Goal: Task Accomplishment & Management: Use online tool/utility

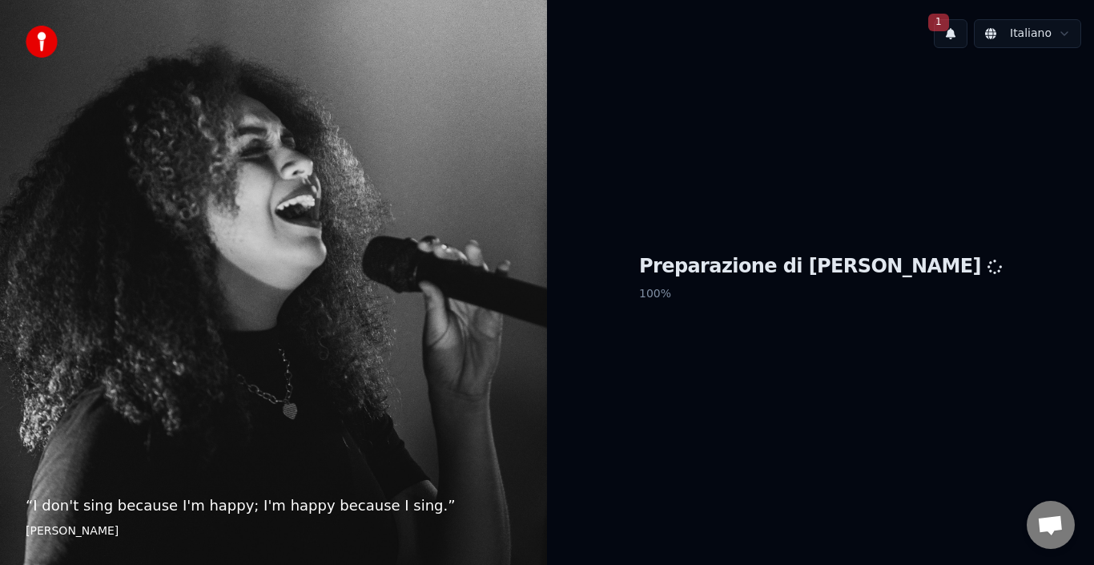
click at [955, 35] on button "1" at bounding box center [951, 33] width 34 height 29
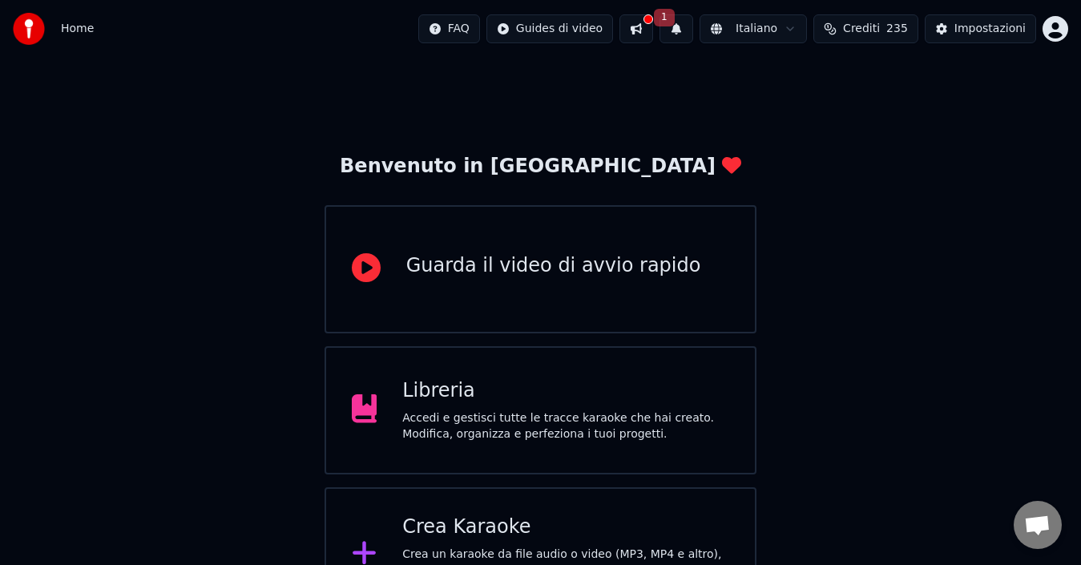
click at [693, 31] on button "1" at bounding box center [676, 28] width 34 height 29
click at [816, 80] on button "Aggiorna" at bounding box center [802, 79] width 78 height 29
click at [487, 526] on div "Crea Karaoke" at bounding box center [565, 527] width 327 height 26
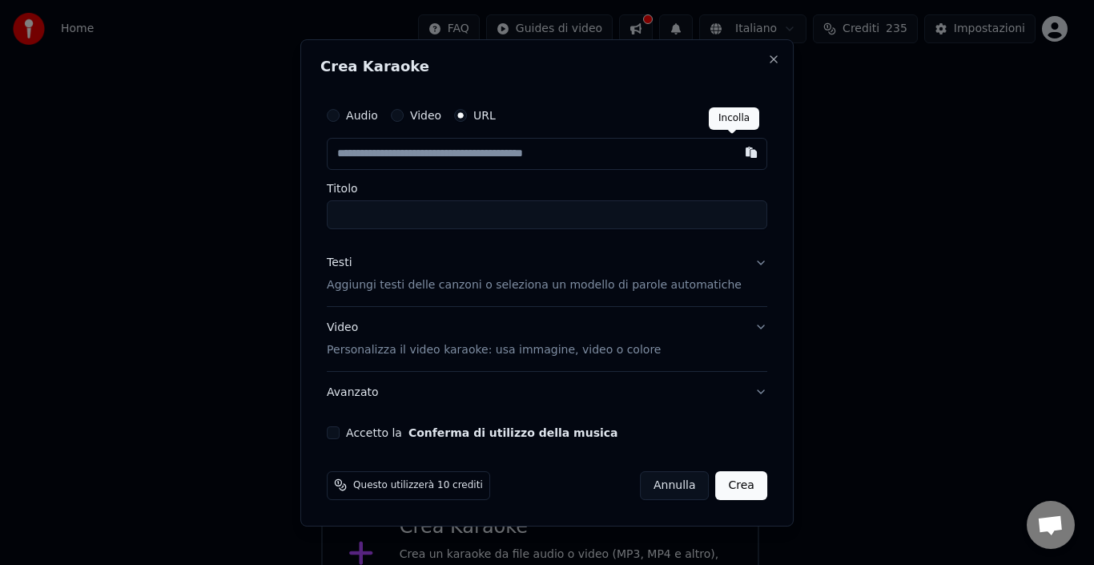
click at [738, 151] on button "button" at bounding box center [751, 152] width 32 height 29
type input "**********"
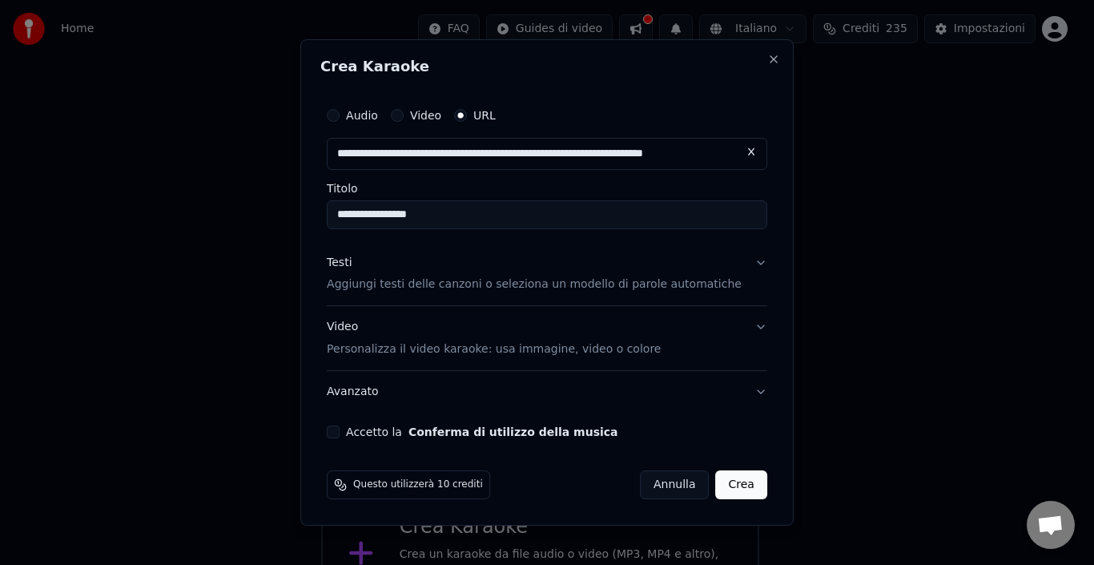
type input "**********"
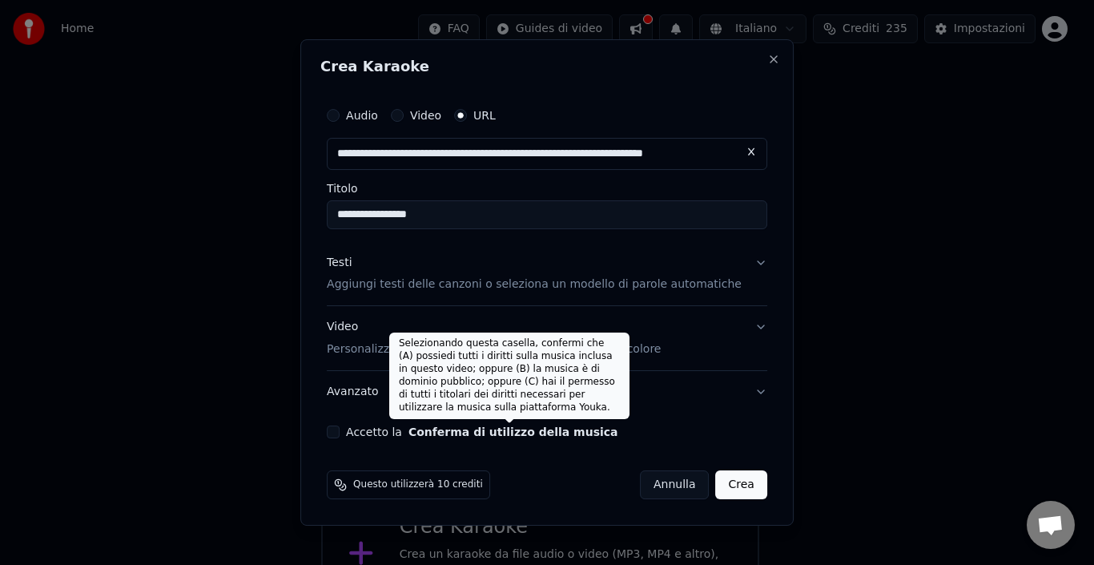
click at [423, 435] on button "Conferma di utilizzo della musica" at bounding box center [514, 431] width 210 height 11
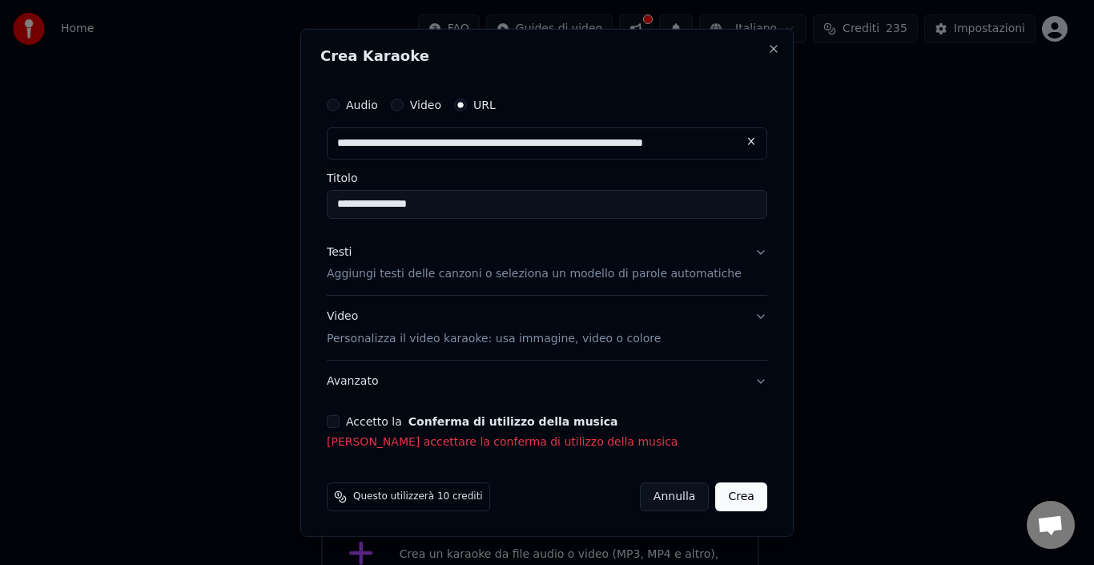
click at [340, 425] on button "Accetto la Conferma di utilizzo della musica" at bounding box center [333, 421] width 13 height 13
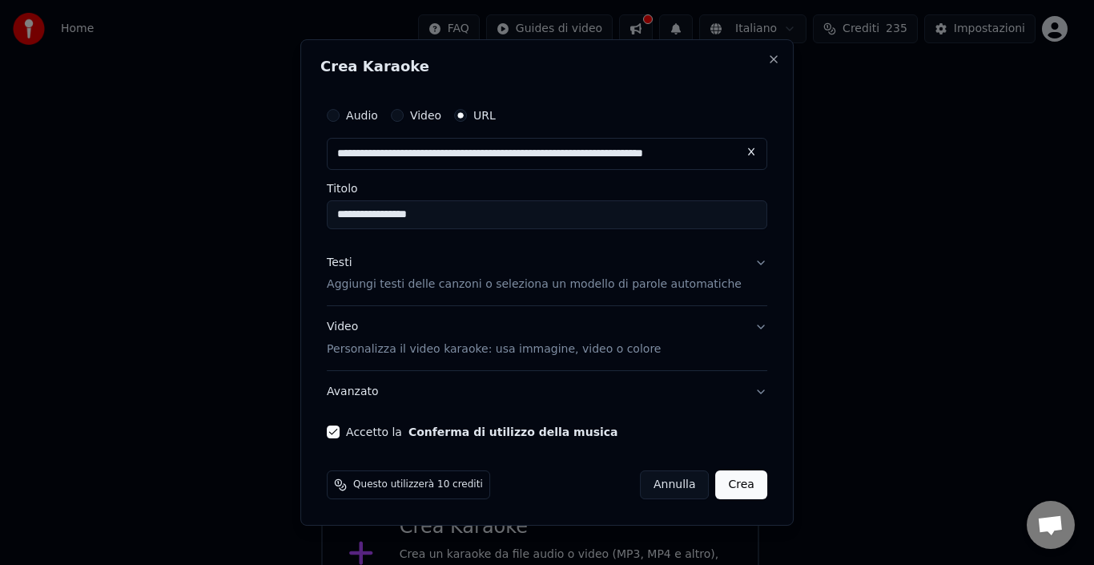
click at [738, 483] on button "Crea" at bounding box center [741, 484] width 51 height 29
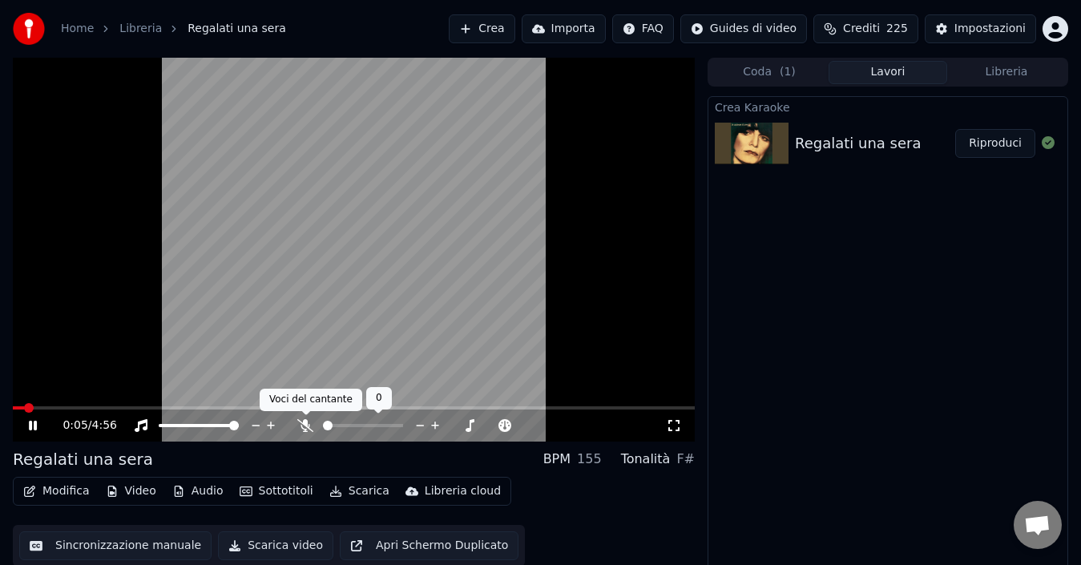
click at [303, 422] on icon at bounding box center [305, 425] width 16 height 13
click at [31, 420] on icon at bounding box center [44, 425] width 37 height 13
click at [42, 408] on span at bounding box center [28, 407] width 30 height 3
click at [68, 490] on button "Modifica" at bounding box center [56, 491] width 79 height 22
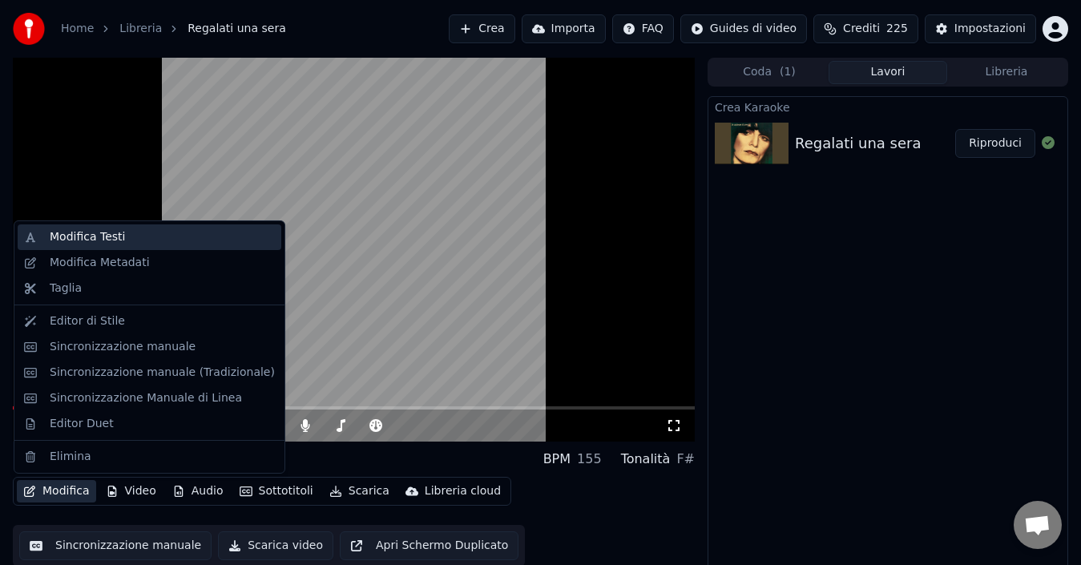
click at [111, 236] on div "Modifica Testi" at bounding box center [87, 237] width 75 height 16
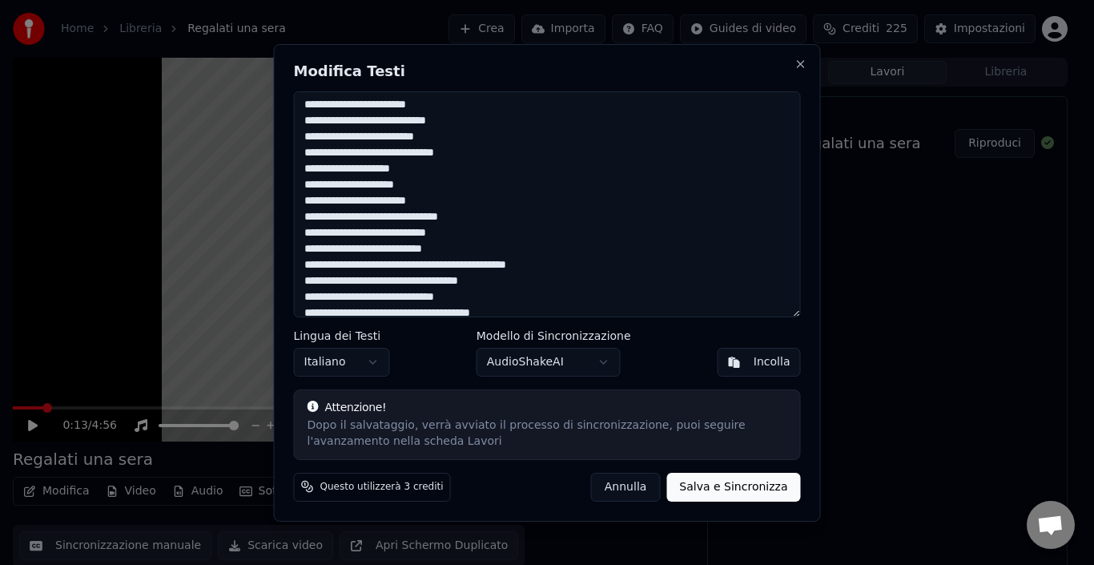
scroll to position [332, 0]
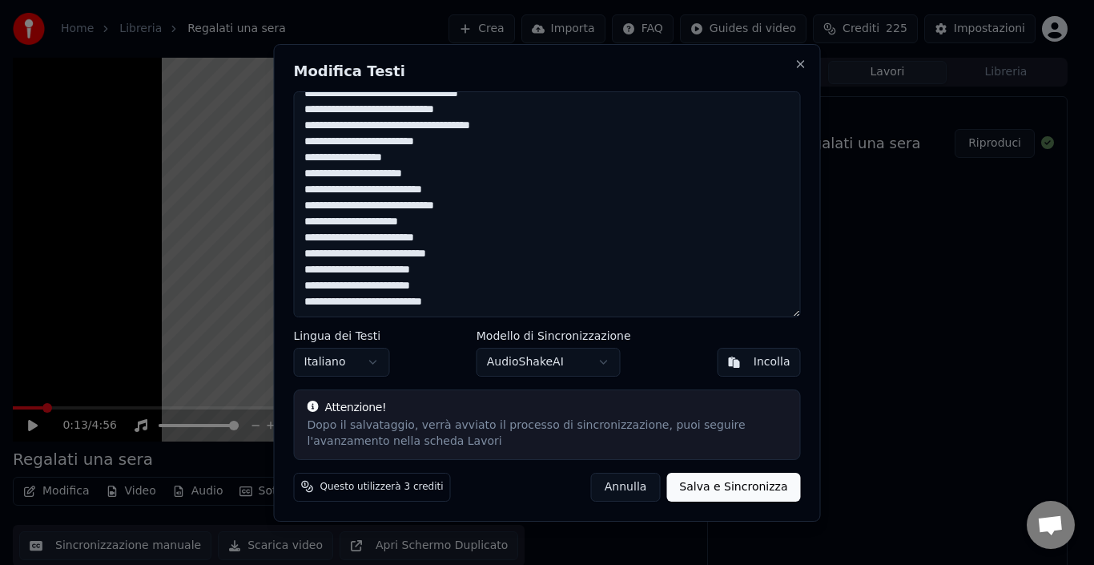
drag, startPoint x: 300, startPoint y: 106, endPoint x: 549, endPoint y: 339, distance: 341.2
click at [549, 339] on div "Modifica Testi Lingua dei Testi Italiano Modello di Sincronizzazione AudioShake…" at bounding box center [547, 282] width 547 height 477
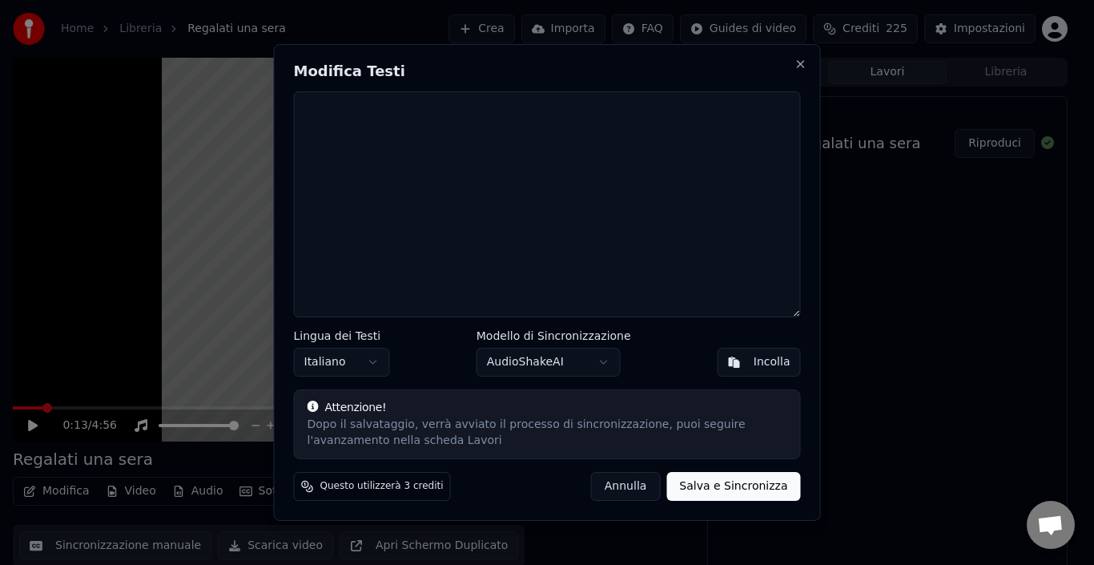
scroll to position [0, 0]
click at [759, 364] on div "Incolla" at bounding box center [772, 362] width 37 height 16
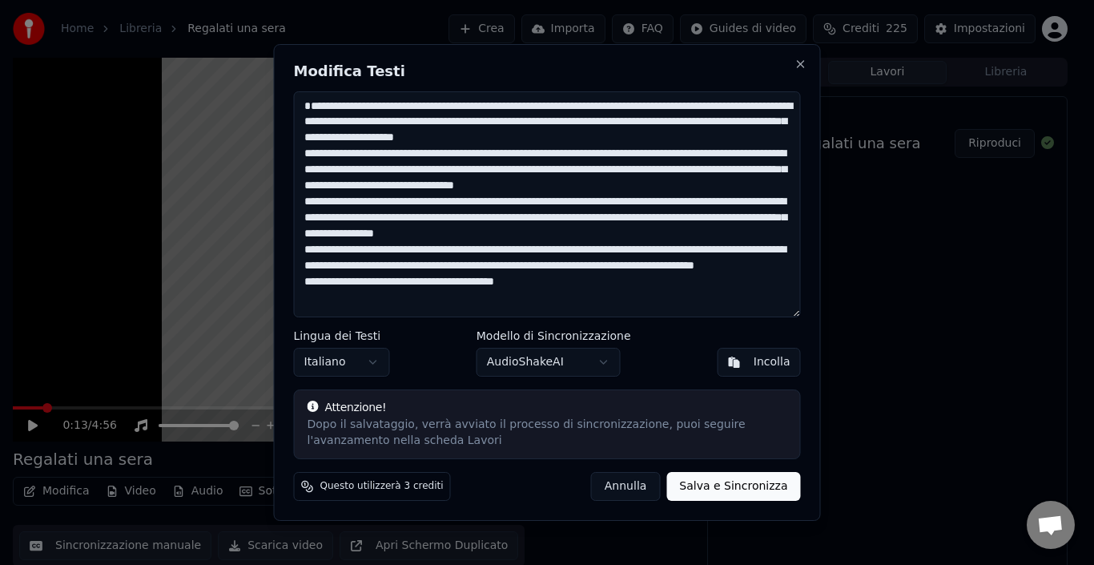
click at [492, 123] on textarea at bounding box center [547, 204] width 507 height 226
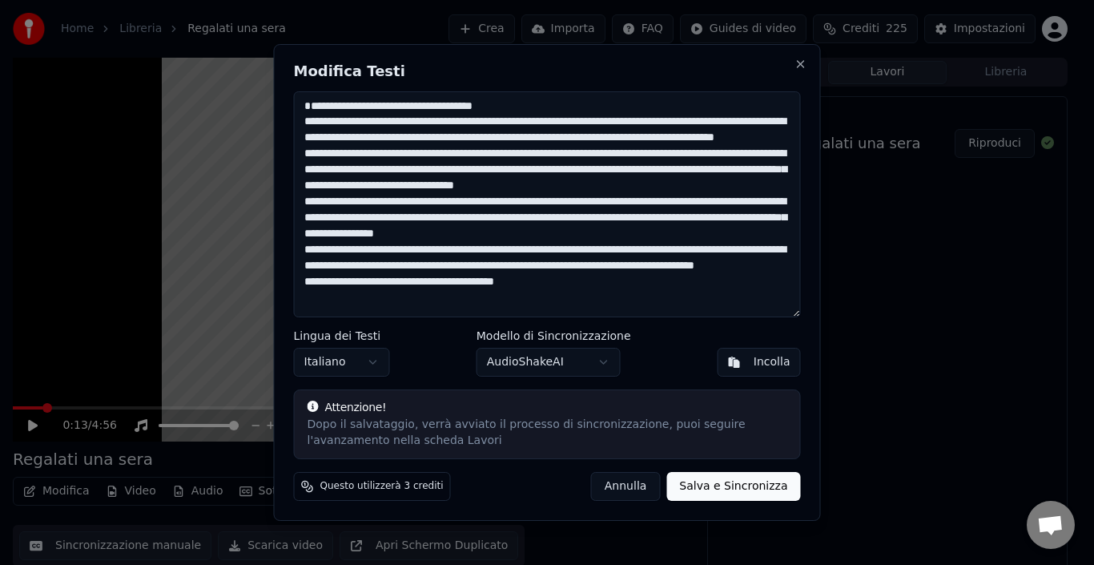
click at [509, 136] on textarea at bounding box center [547, 204] width 507 height 226
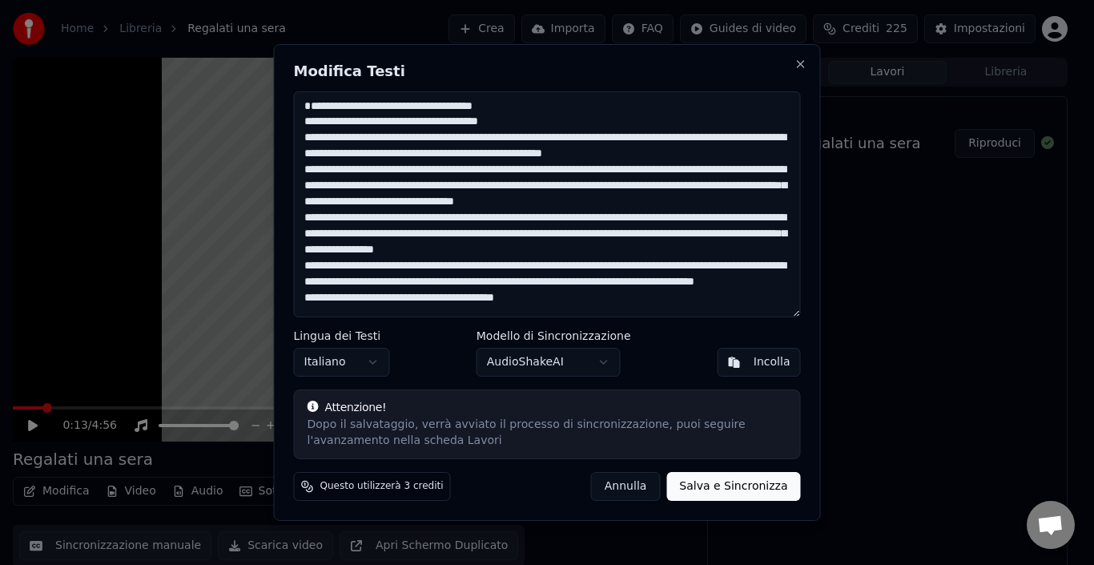
click at [515, 157] on textarea at bounding box center [547, 204] width 507 height 226
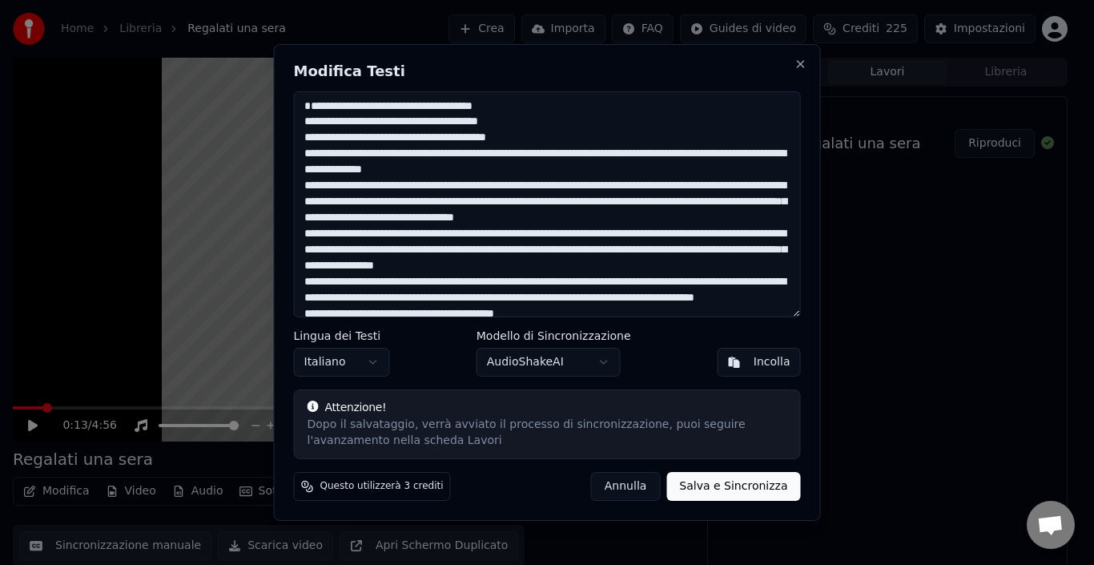
click at [529, 170] on textarea at bounding box center [547, 204] width 507 height 226
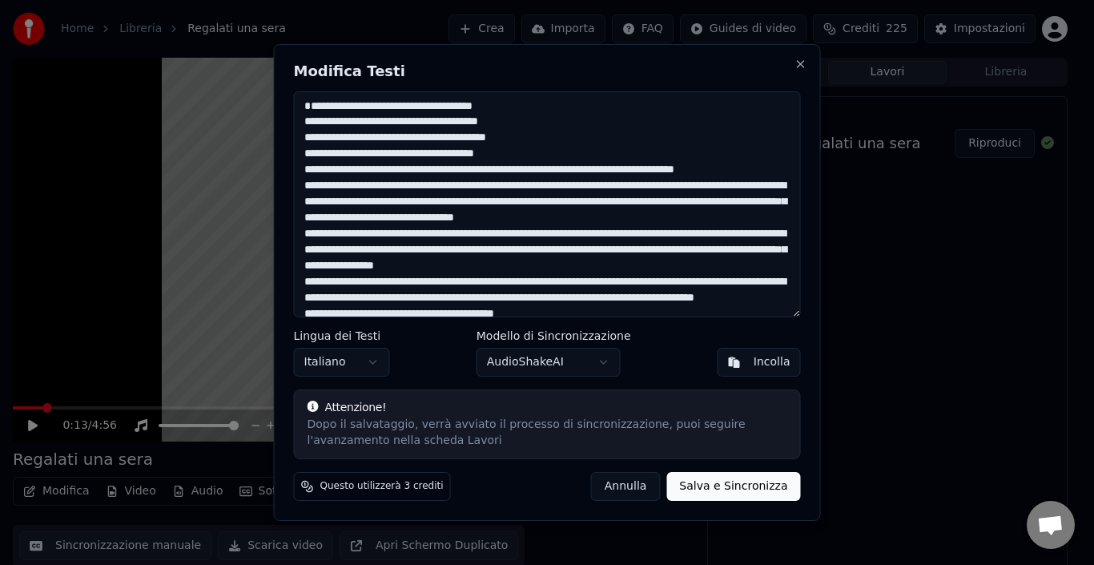
click at [505, 186] on textarea at bounding box center [547, 204] width 507 height 226
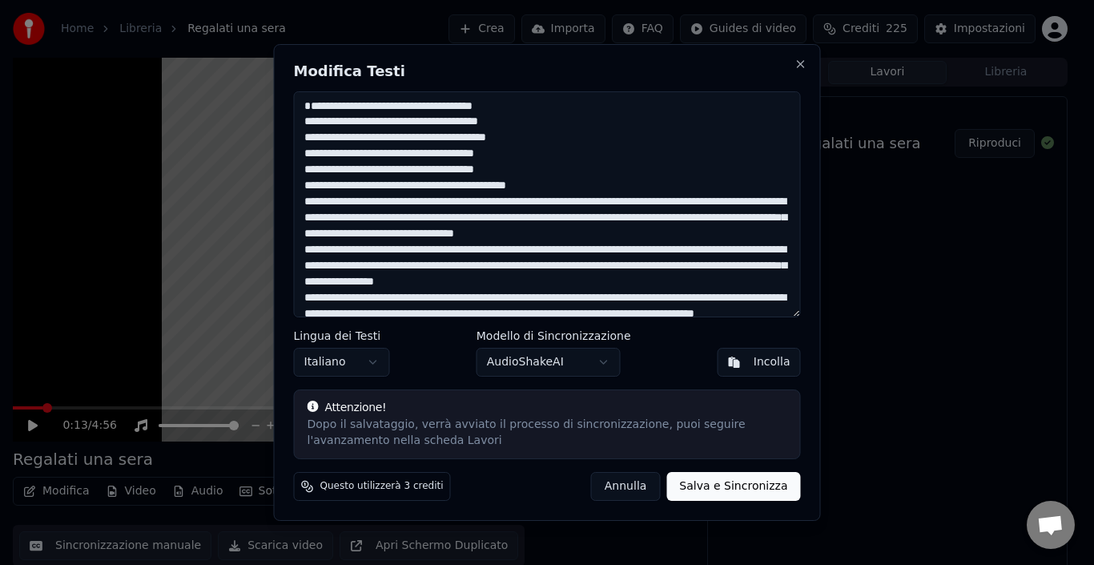
click at [477, 219] on textarea at bounding box center [547, 204] width 507 height 226
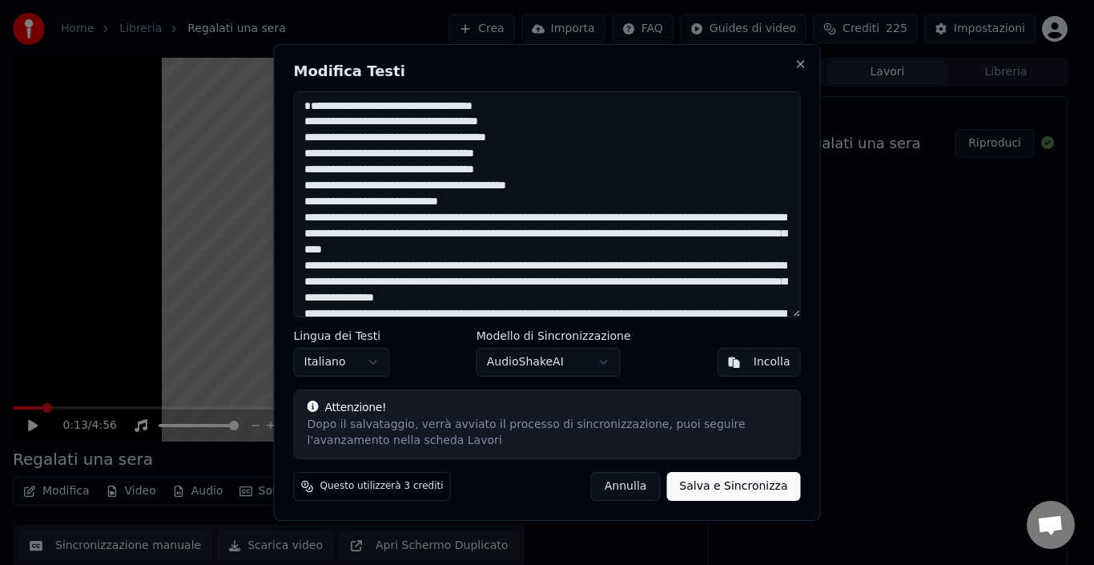
click at [459, 237] on textarea at bounding box center [547, 204] width 507 height 226
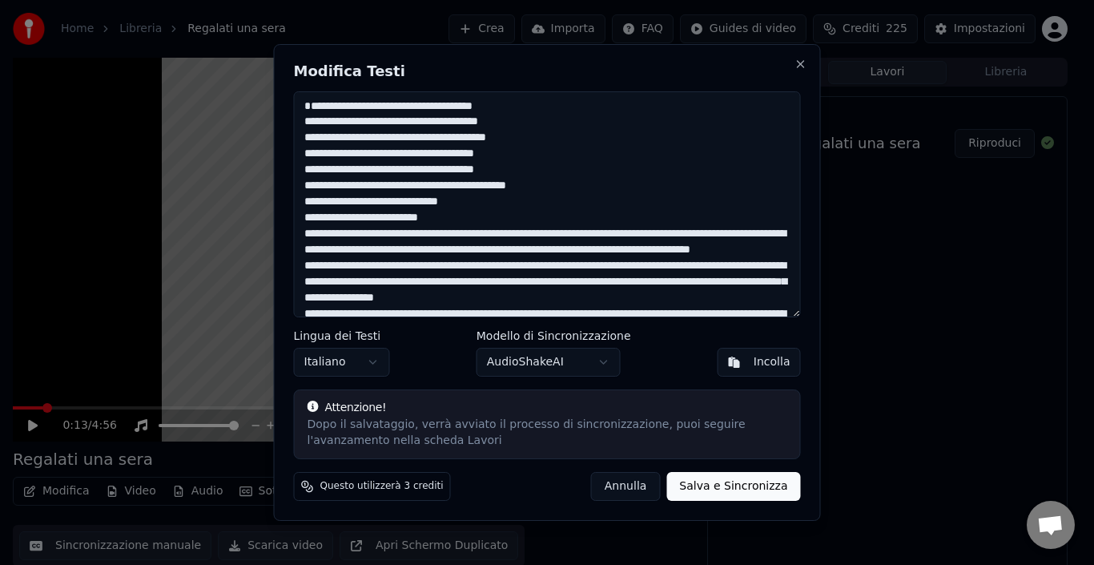
click at [467, 252] on textarea at bounding box center [547, 204] width 507 height 226
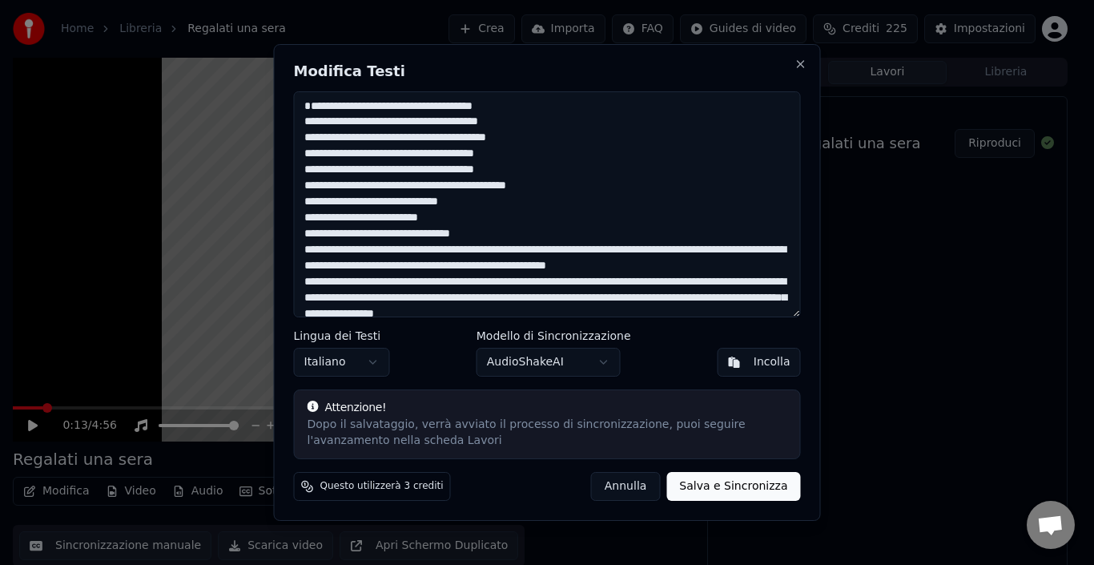
scroll to position [80, 0]
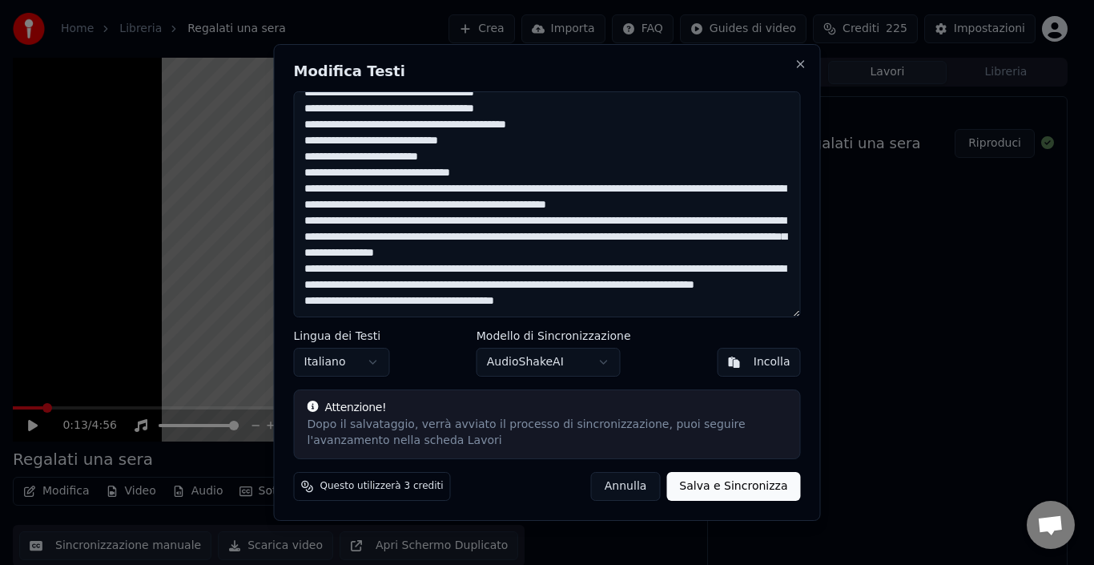
click at [480, 187] on textarea at bounding box center [547, 204] width 507 height 226
drag, startPoint x: 474, startPoint y: 235, endPoint x: 481, endPoint y: 240, distance: 8.5
click at [474, 234] on textarea at bounding box center [547, 204] width 507 height 226
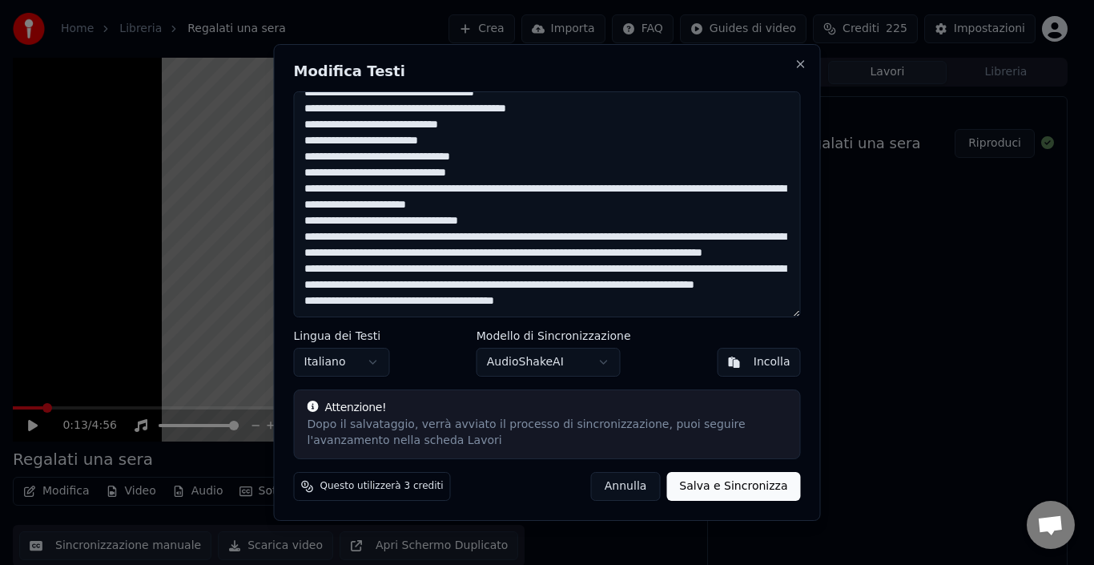
click at [463, 251] on textarea at bounding box center [547, 204] width 507 height 226
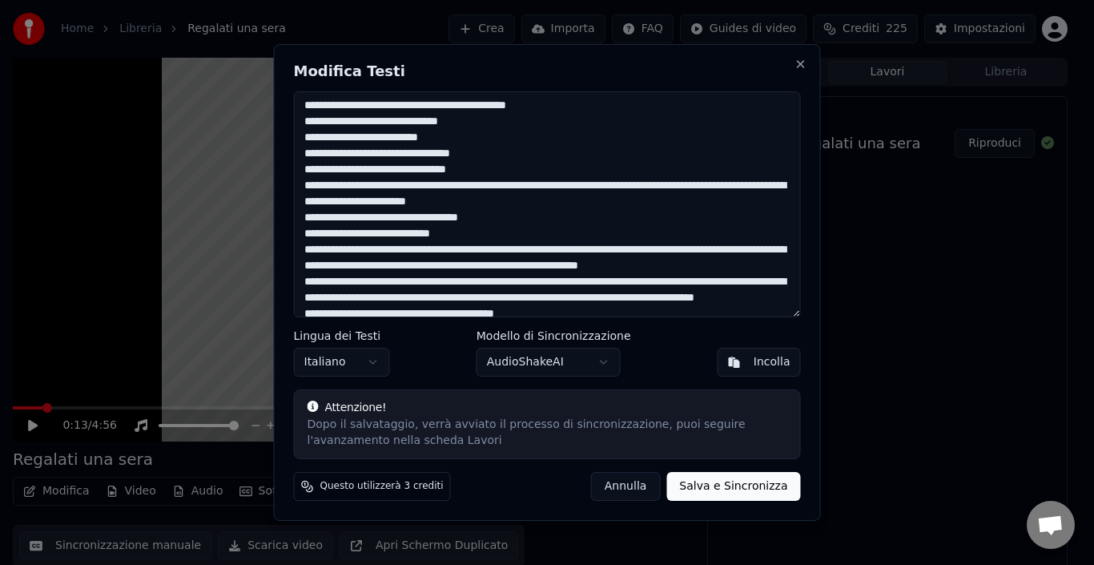
scroll to position [124, 0]
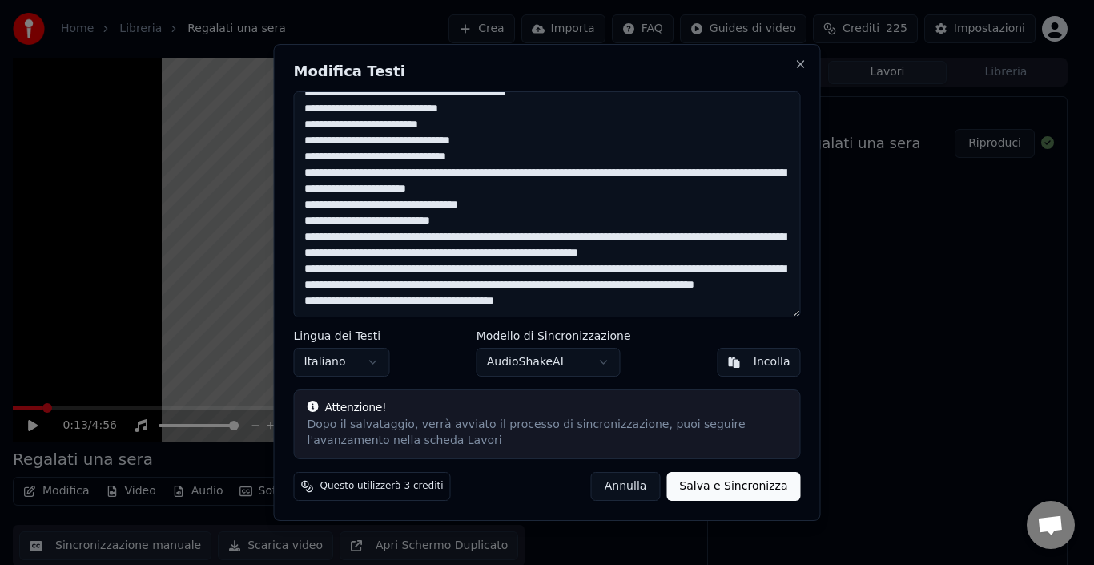
click at [456, 226] on textarea at bounding box center [547, 204] width 507 height 226
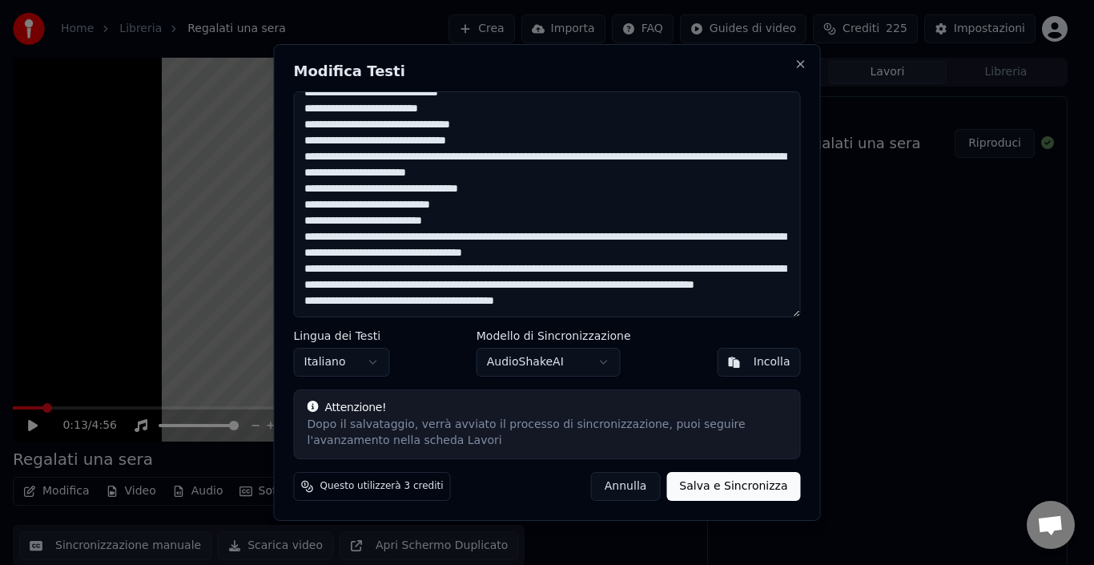
click at [449, 239] on textarea at bounding box center [547, 204] width 507 height 226
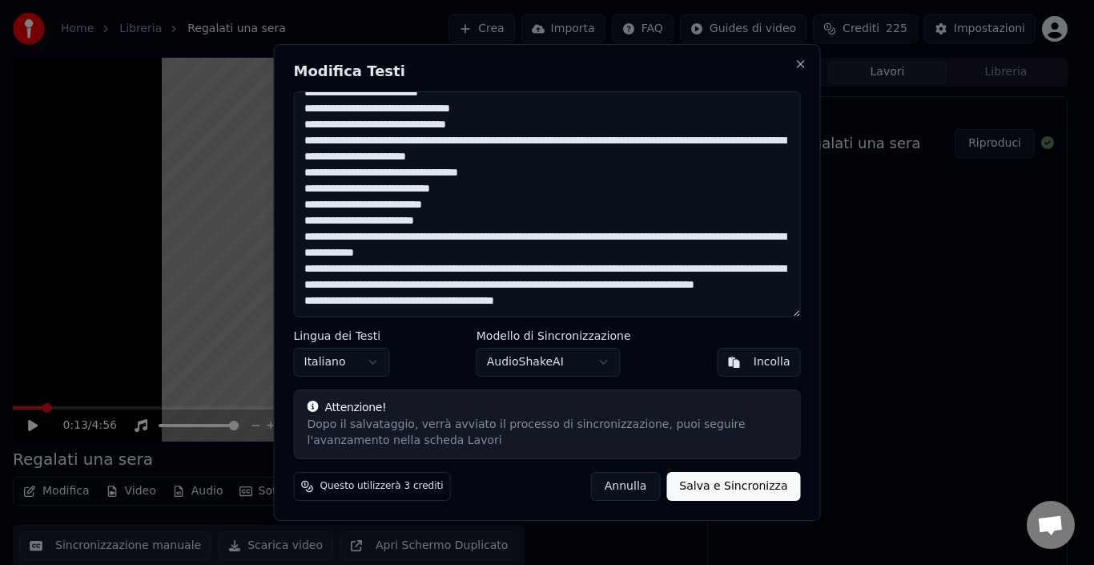
scroll to position [156, 0]
click at [473, 222] on textarea at bounding box center [547, 204] width 507 height 226
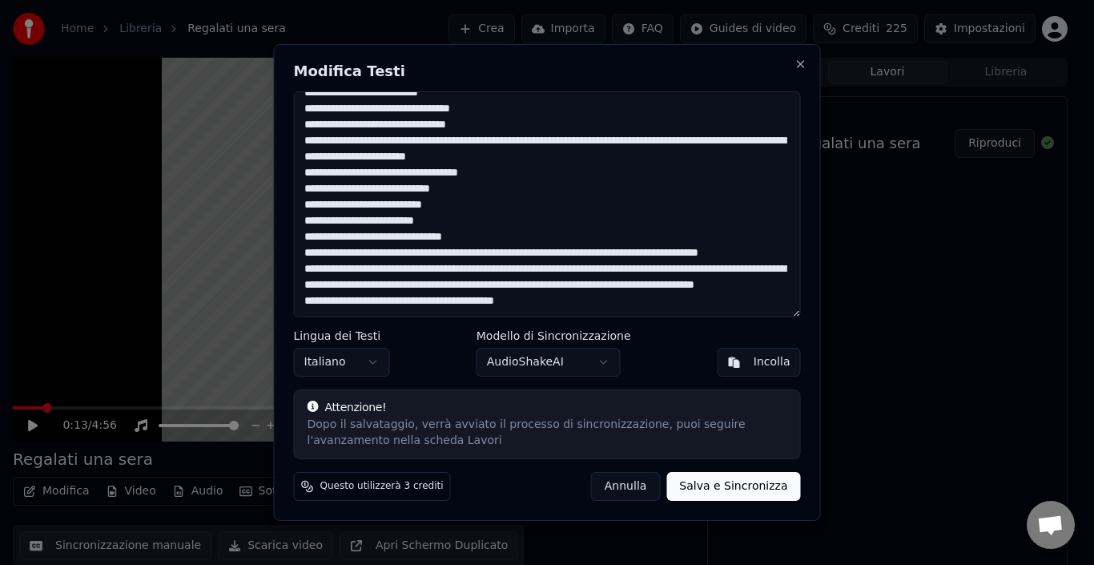
click at [480, 239] on textarea at bounding box center [547, 204] width 507 height 226
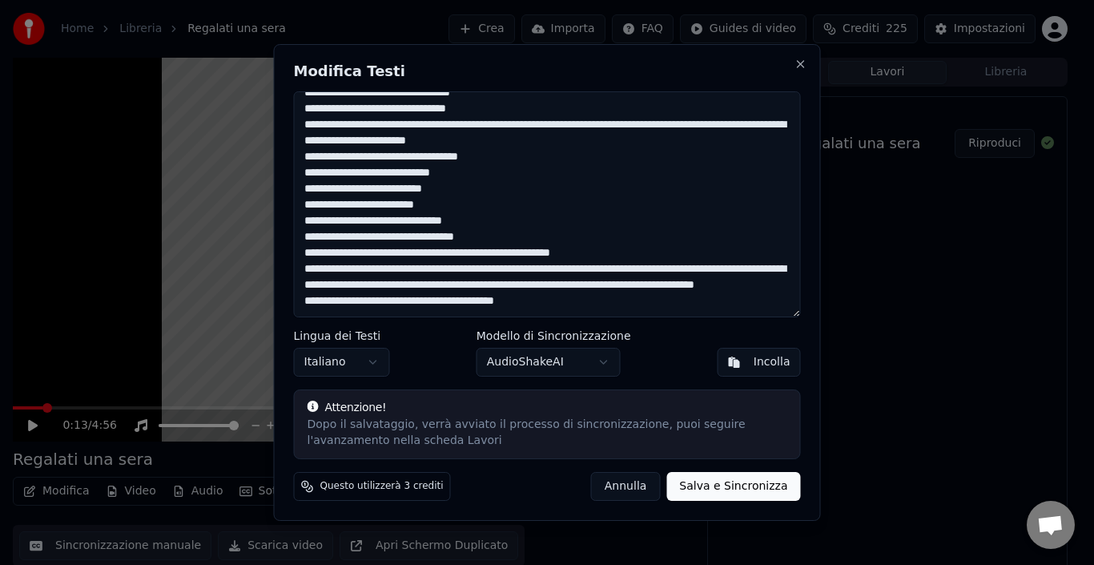
click at [486, 270] on textarea at bounding box center [547, 204] width 507 height 226
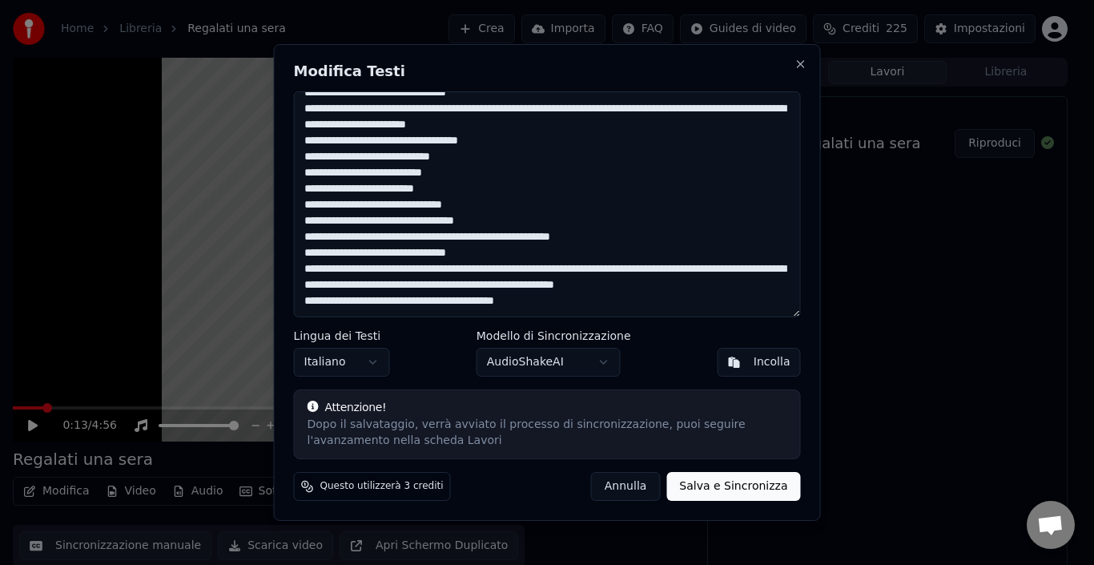
scroll to position [172, 0]
click at [506, 270] on textarea at bounding box center [547, 204] width 507 height 226
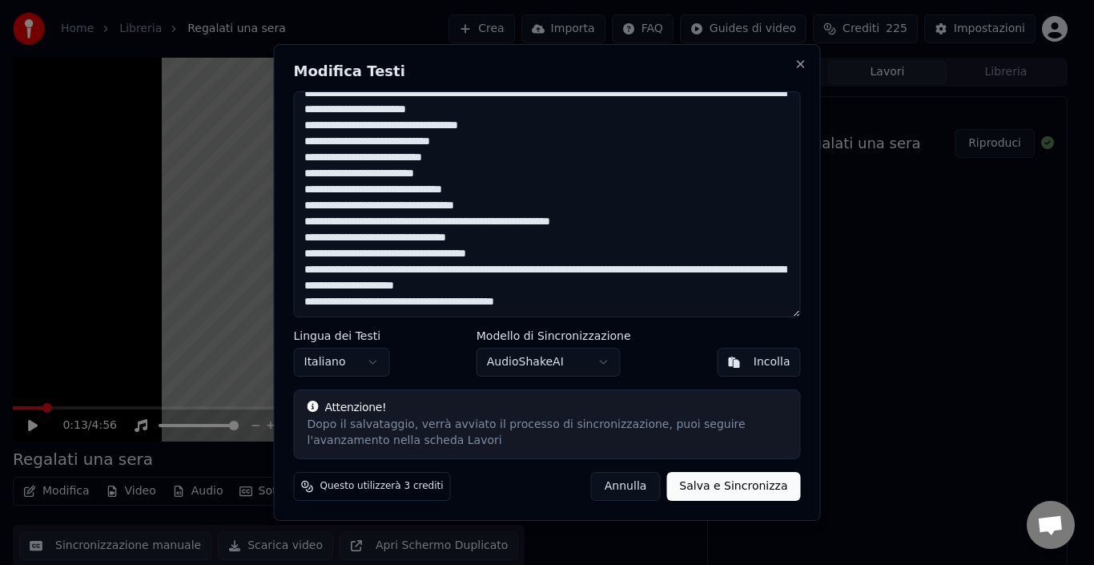
click at [490, 288] on textarea at bounding box center [547, 204] width 507 height 226
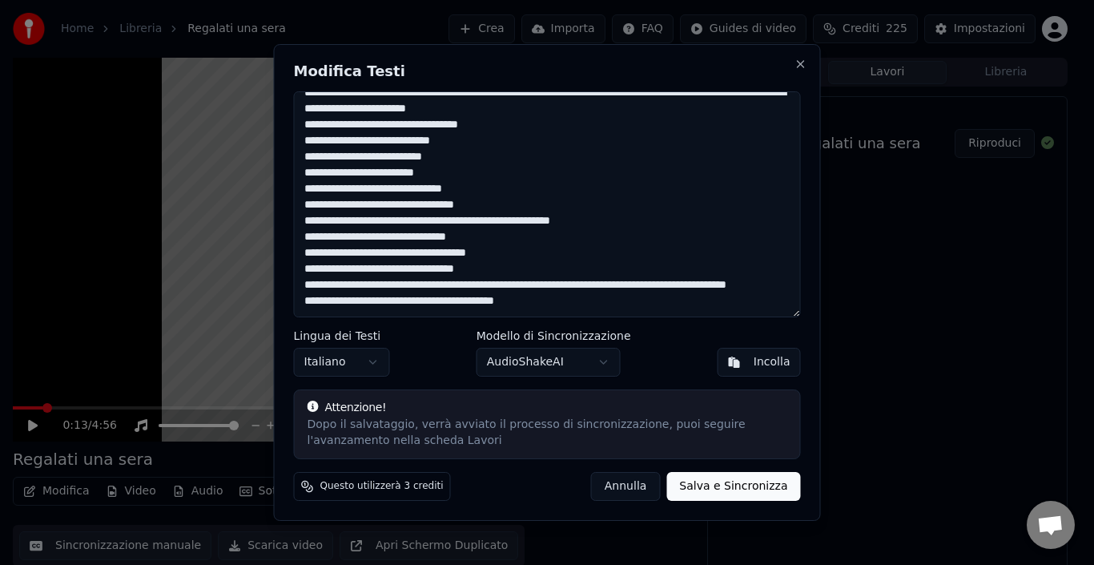
scroll to position [204, 0]
click at [521, 272] on textarea at bounding box center [547, 204] width 507 height 226
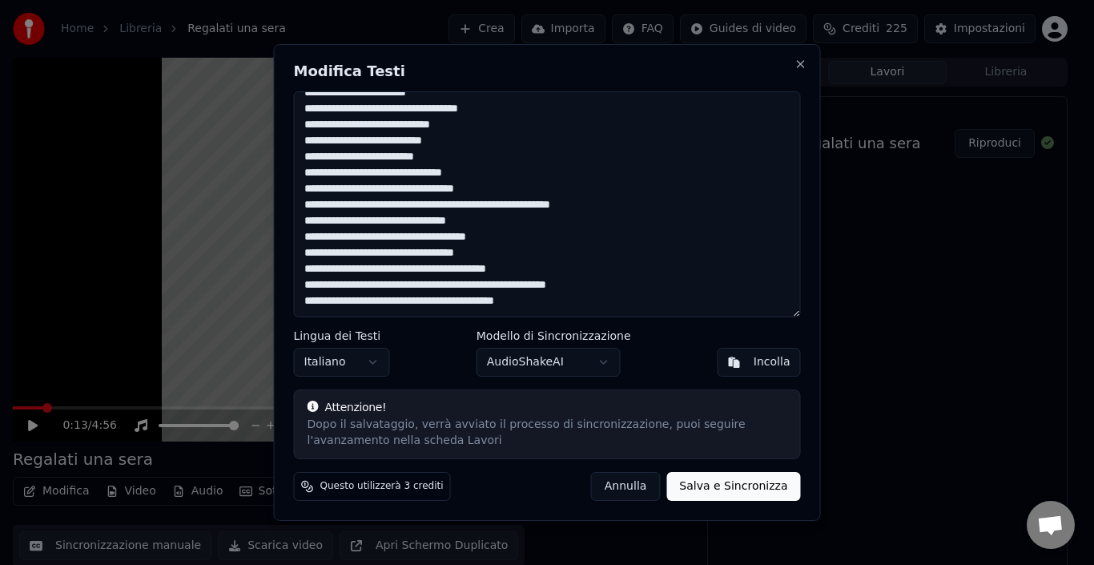
click at [473, 204] on textarea at bounding box center [547, 204] width 507 height 226
click at [479, 284] on textarea at bounding box center [547, 204] width 507 height 226
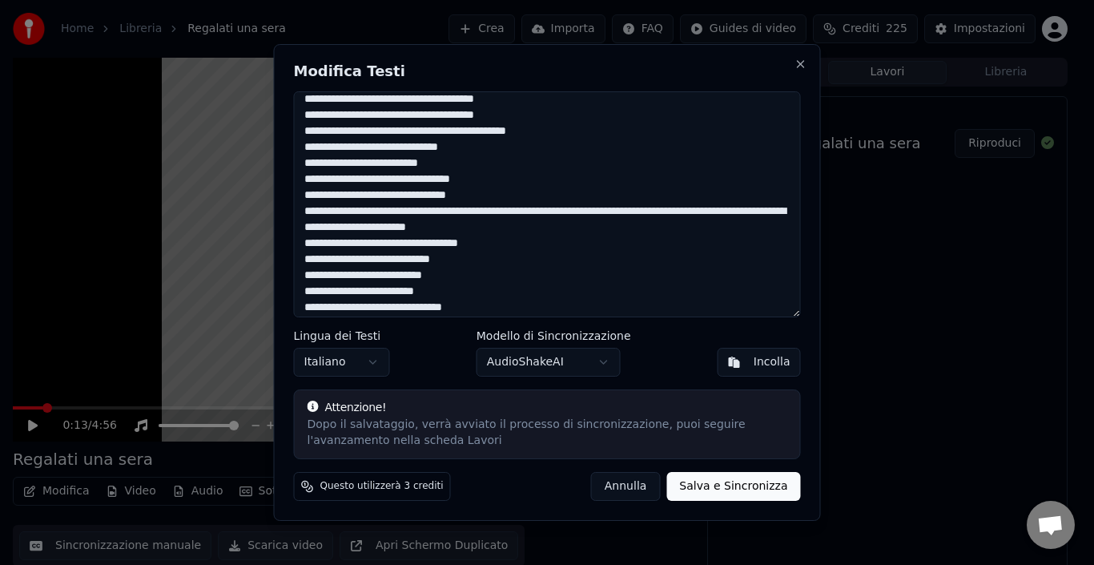
scroll to position [0, 0]
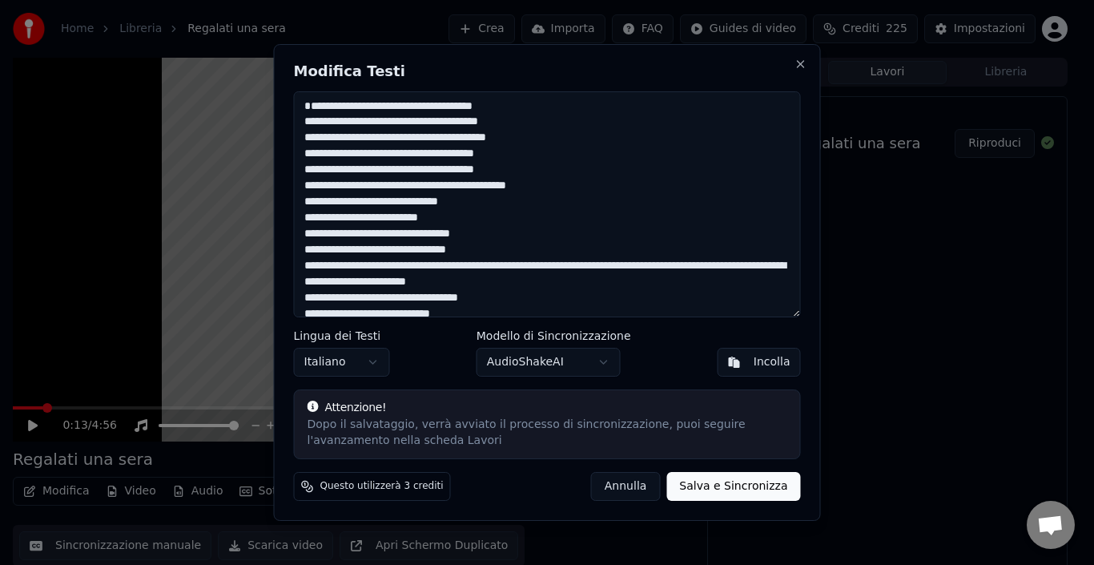
click at [543, 285] on textarea at bounding box center [547, 204] width 507 height 226
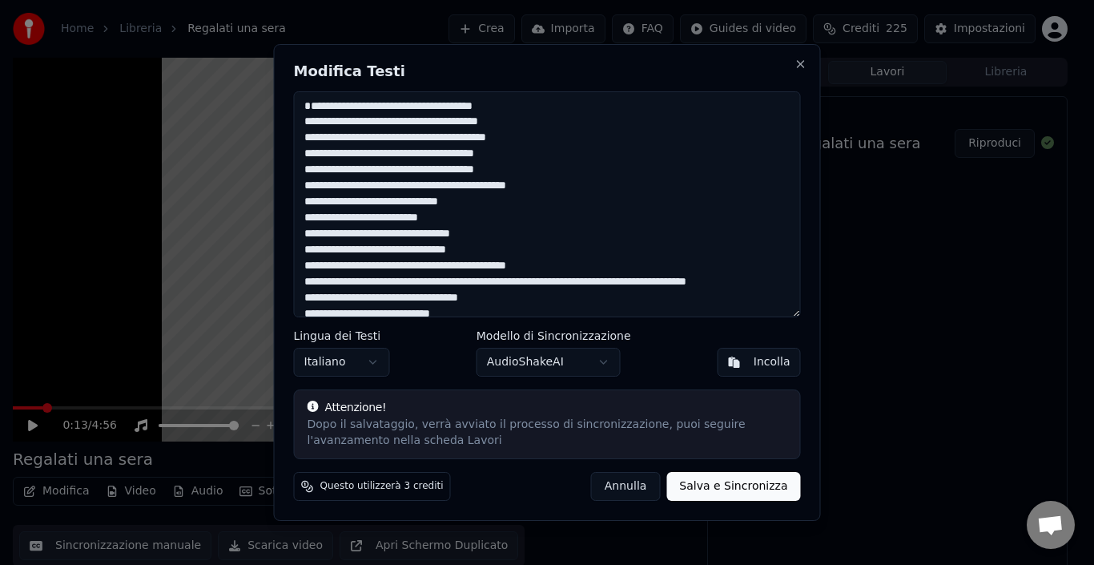
click at [557, 296] on textarea at bounding box center [547, 204] width 507 height 226
click at [783, 489] on button "Salva e Sincronizza" at bounding box center [733, 486] width 134 height 29
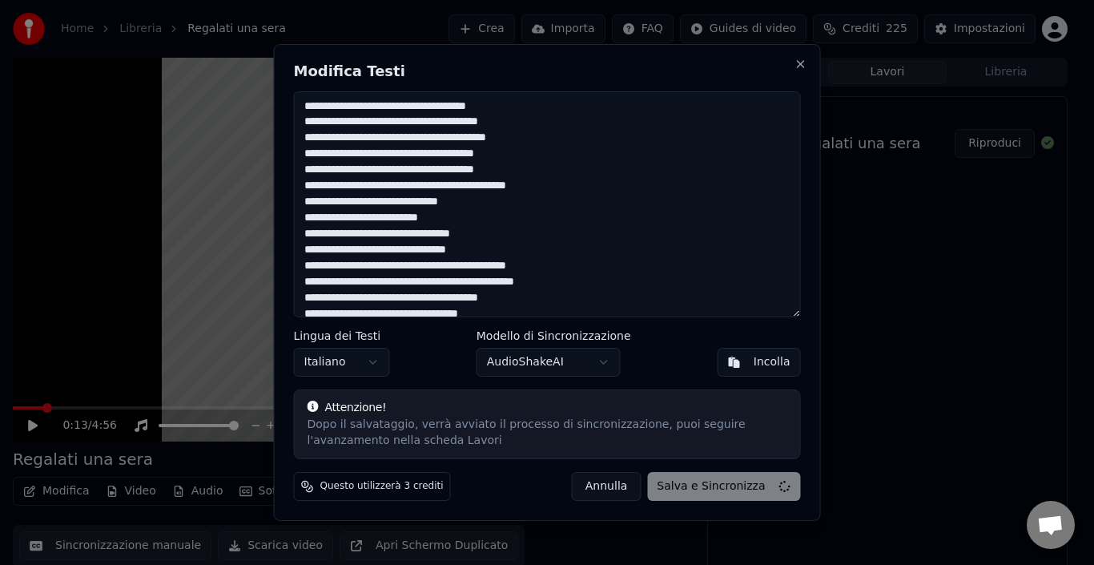
type textarea "**********"
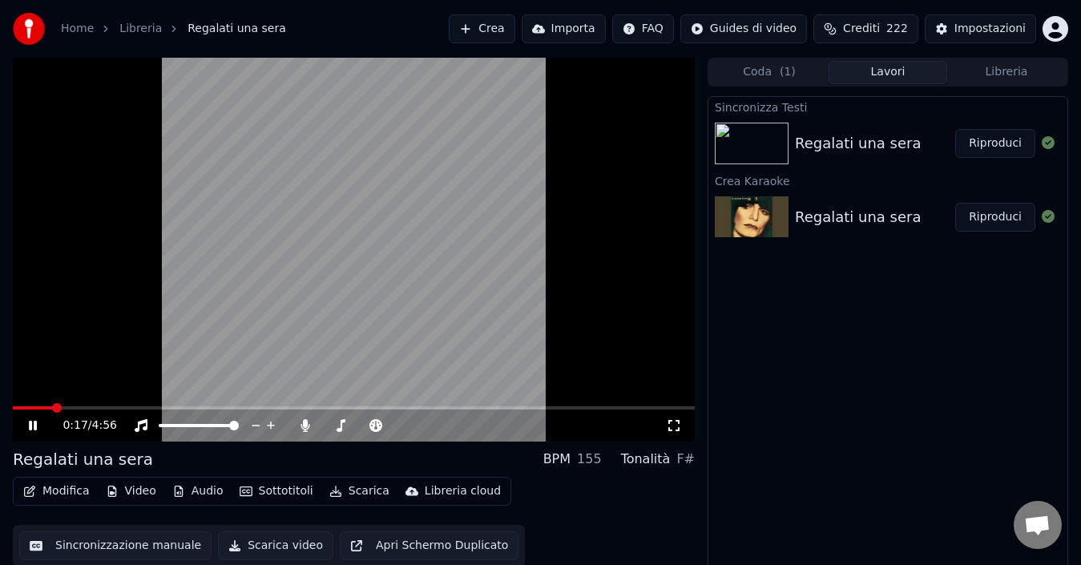
click at [34, 427] on icon at bounding box center [44, 425] width 37 height 13
click at [13, 413] on span at bounding box center [18, 408] width 10 height 10
click at [30, 429] on icon at bounding box center [33, 425] width 10 height 11
click at [34, 427] on icon at bounding box center [33, 426] width 8 height 10
click at [13, 403] on span at bounding box center [18, 408] width 10 height 10
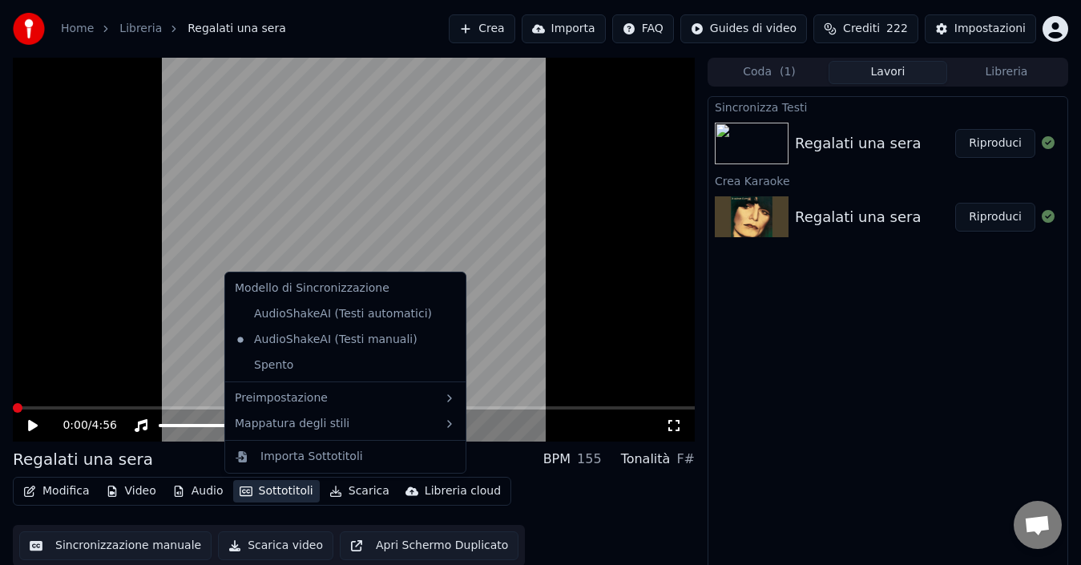
click at [288, 488] on button "Sottotitoli" at bounding box center [276, 491] width 87 height 22
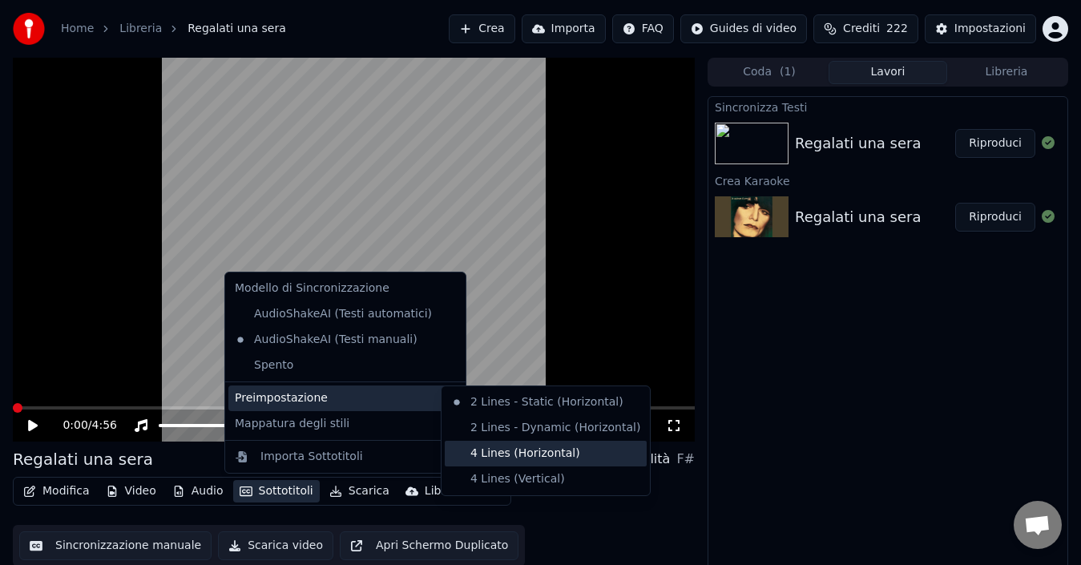
click at [501, 451] on div "4 Lines (Horizontal)" at bounding box center [546, 454] width 202 height 26
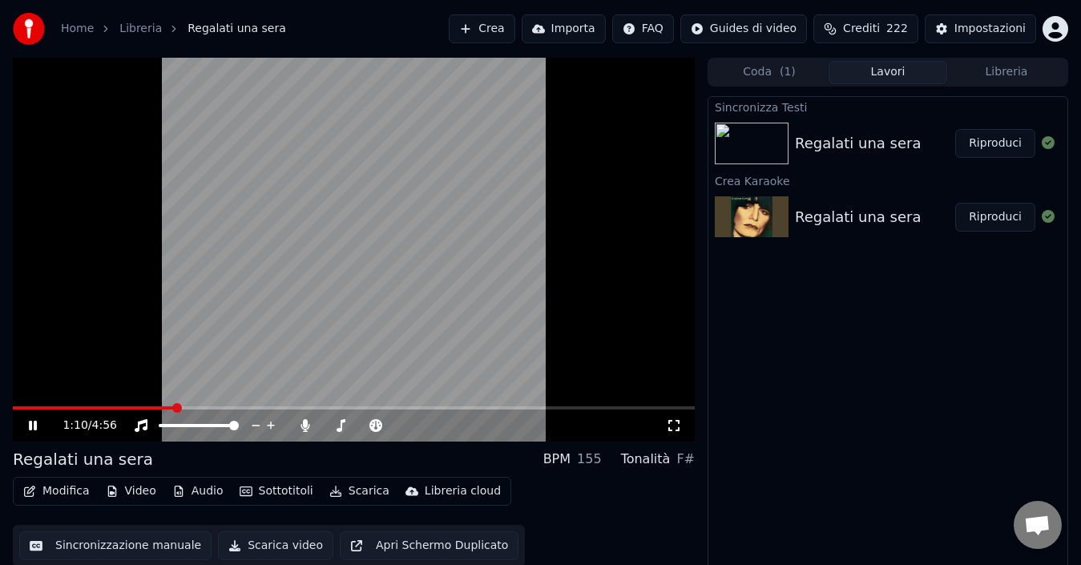
click at [34, 422] on icon at bounding box center [33, 426] width 8 height 10
click at [13, 403] on span at bounding box center [18, 408] width 10 height 10
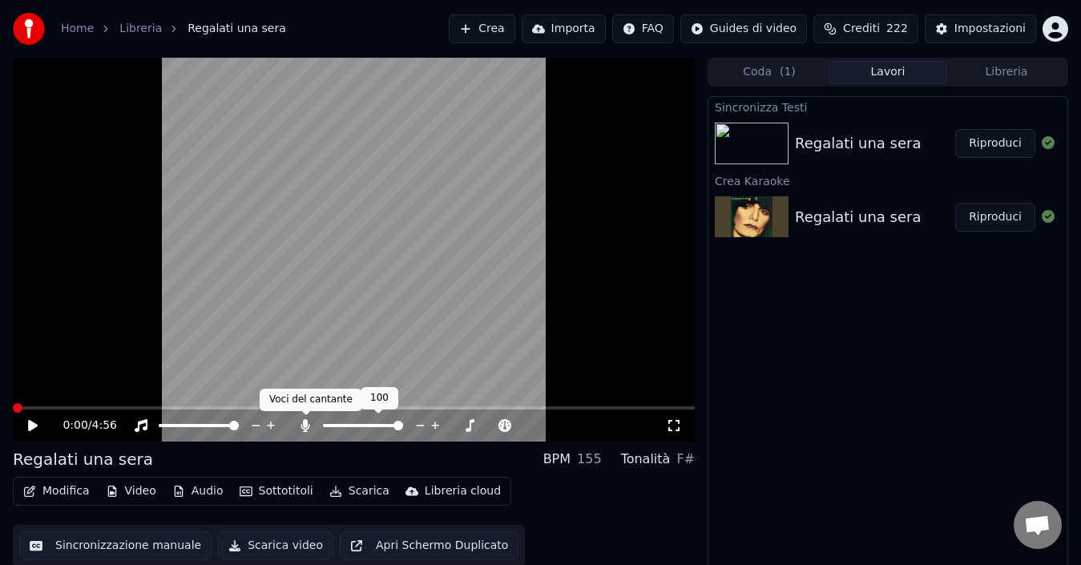
click at [306, 425] on icon at bounding box center [305, 425] width 9 height 13
click at [32, 425] on icon at bounding box center [33, 425] width 10 height 11
click at [32, 422] on icon at bounding box center [33, 426] width 8 height 10
click at [354, 493] on button "Scarica" at bounding box center [359, 491] width 73 height 22
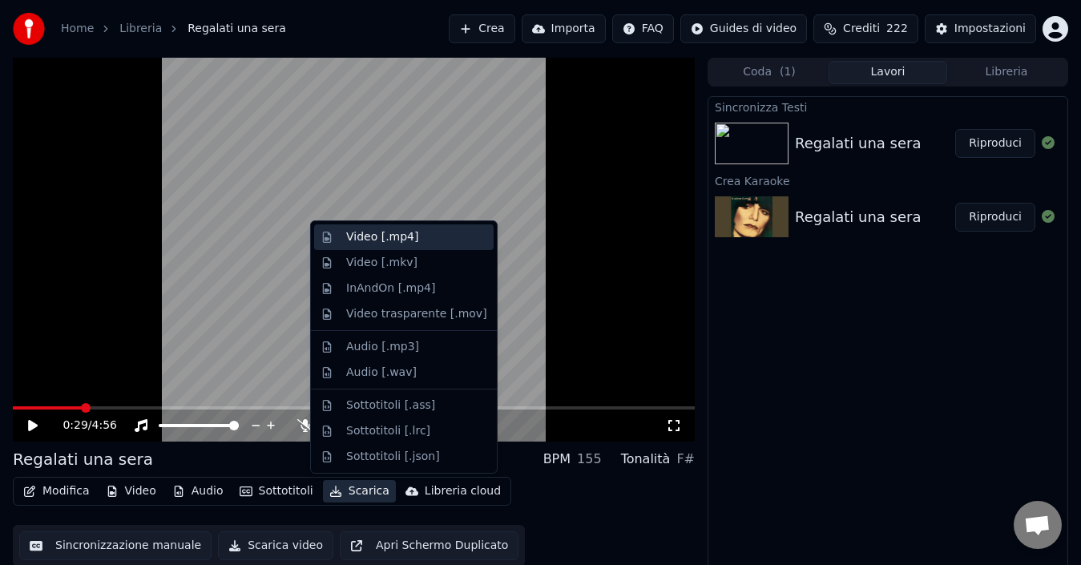
click at [403, 240] on div "Video [.mp4]" at bounding box center [382, 237] width 72 height 16
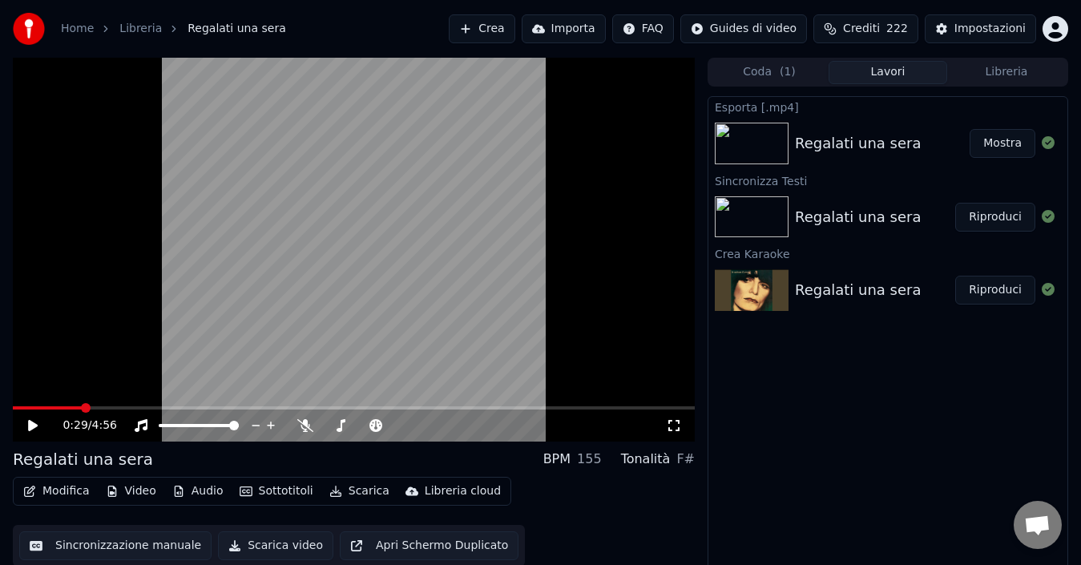
click at [1005, 143] on button "Mostra" at bounding box center [1002, 143] width 66 height 29
click at [70, 29] on link "Home" at bounding box center [77, 29] width 33 height 16
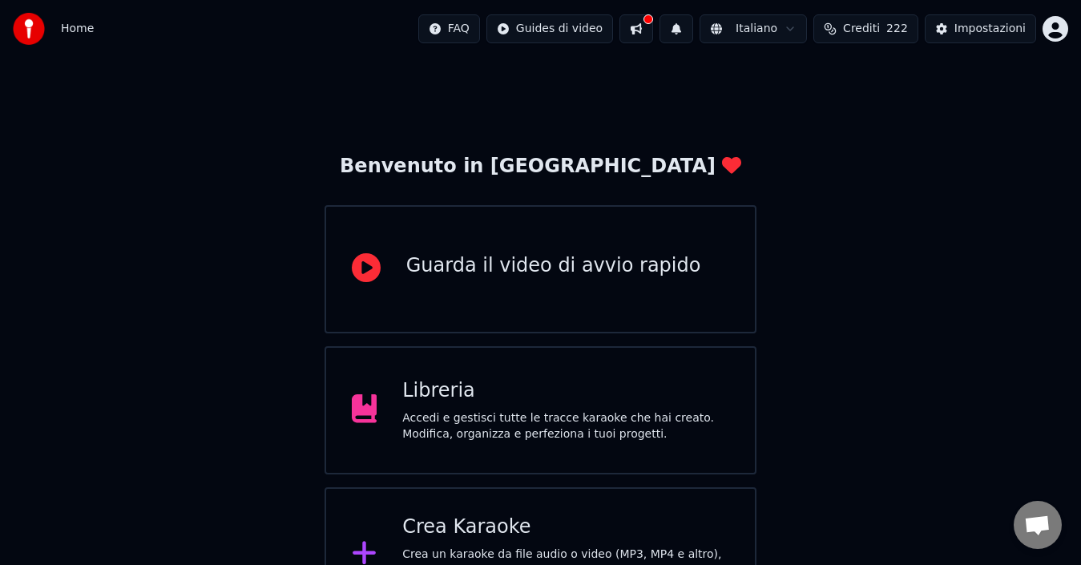
click at [605, 390] on div "Libreria" at bounding box center [565, 391] width 327 height 26
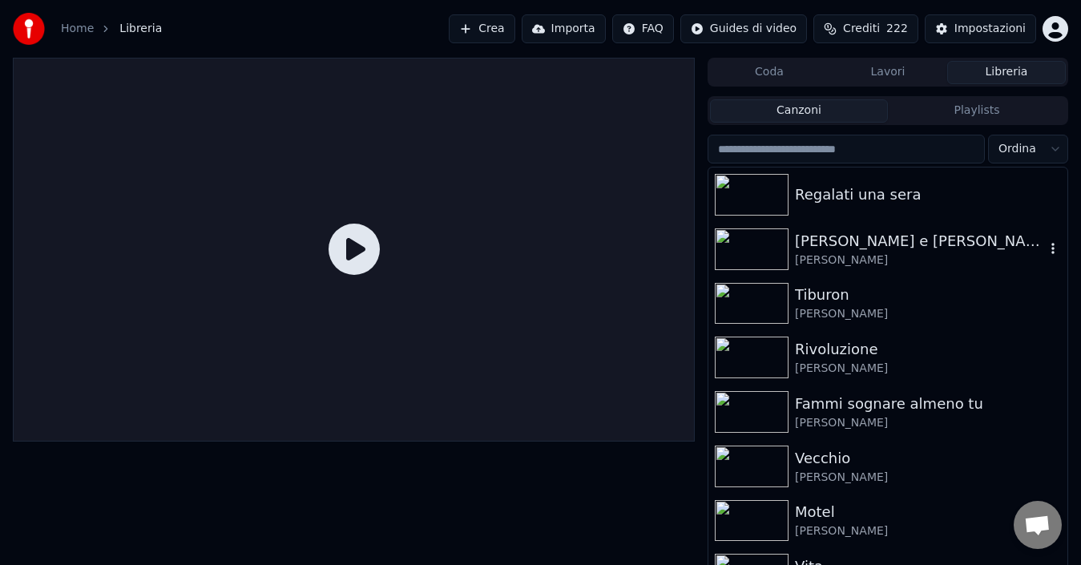
click at [850, 246] on div "[PERSON_NAME] e [PERSON_NAME]" at bounding box center [920, 241] width 250 height 22
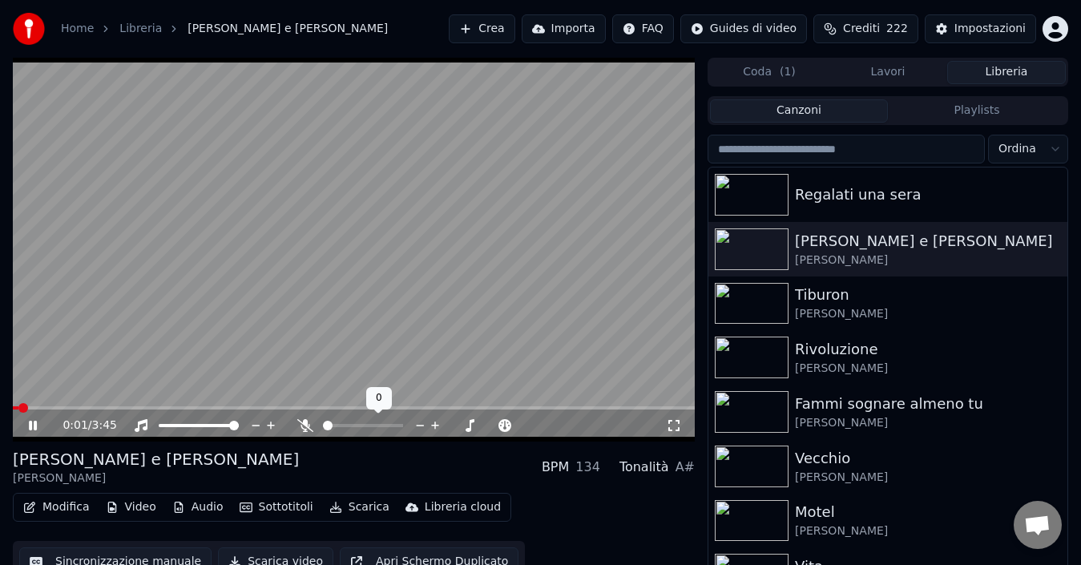
click at [305, 421] on icon at bounding box center [305, 425] width 16 height 13
drag, startPoint x: 30, startPoint y: 424, endPoint x: 97, endPoint y: 440, distance: 68.4
click at [30, 422] on icon at bounding box center [33, 426] width 8 height 10
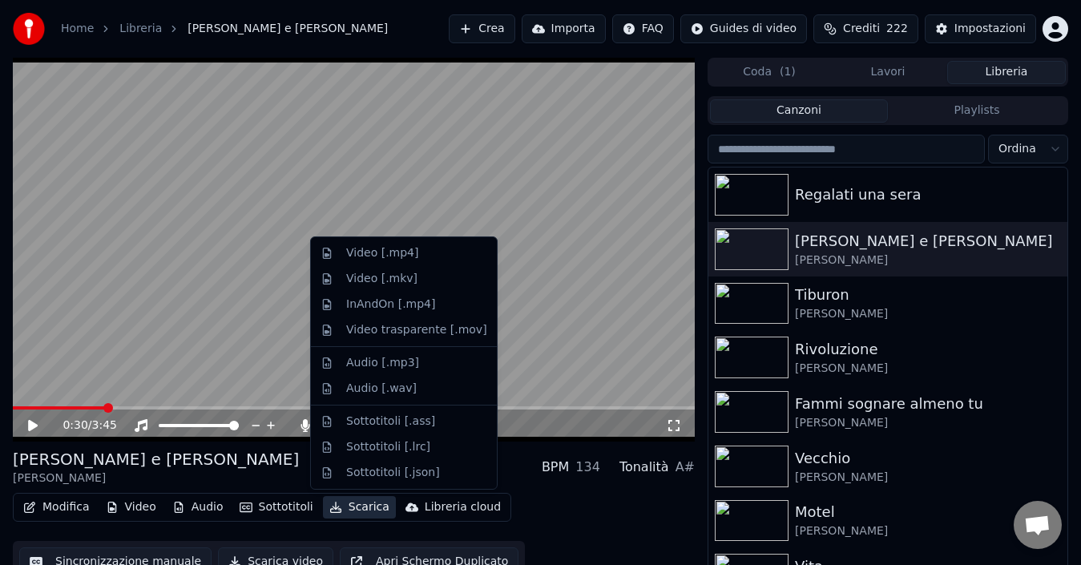
click at [361, 504] on button "Scarica" at bounding box center [359, 507] width 73 height 22
click at [406, 364] on div "Audio [.mp3]" at bounding box center [382, 363] width 73 height 16
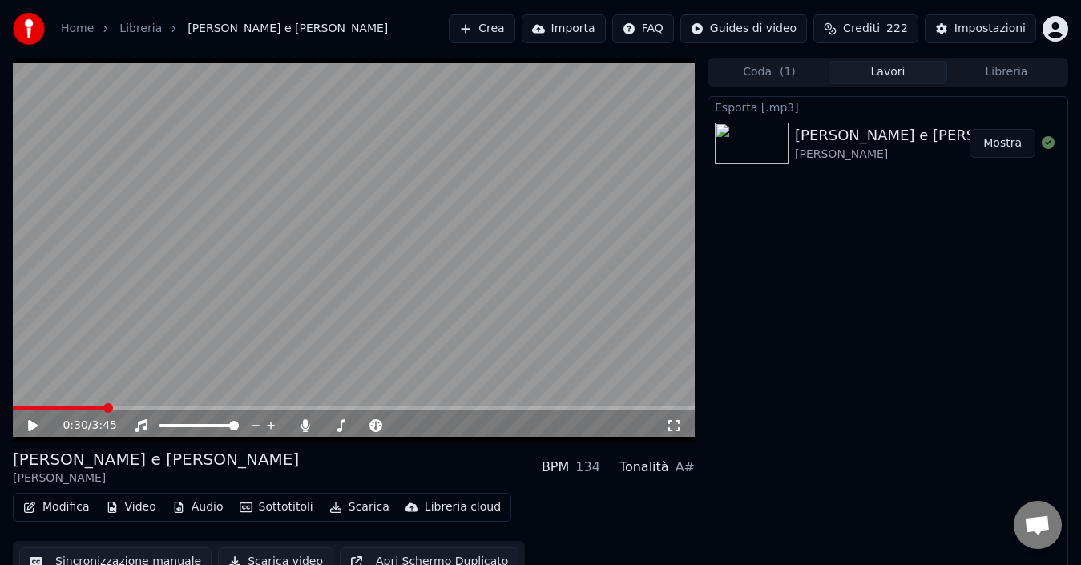
click at [1004, 143] on button "Mostra" at bounding box center [1002, 143] width 66 height 29
click at [996, 74] on button "Libreria" at bounding box center [1006, 72] width 119 height 23
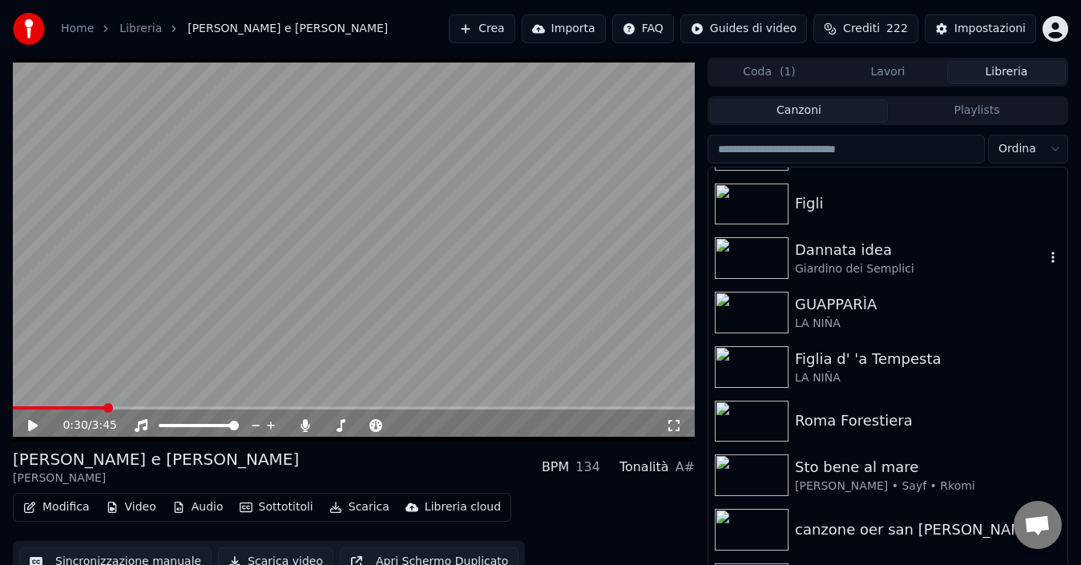
scroll to position [561, 0]
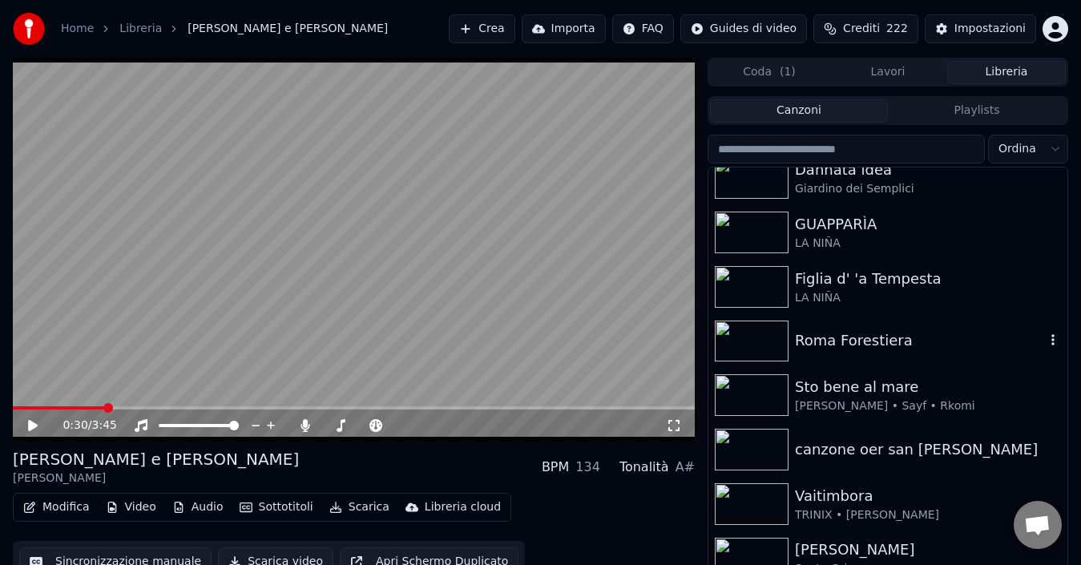
click at [875, 333] on div "Roma Forestiera" at bounding box center [920, 340] width 250 height 22
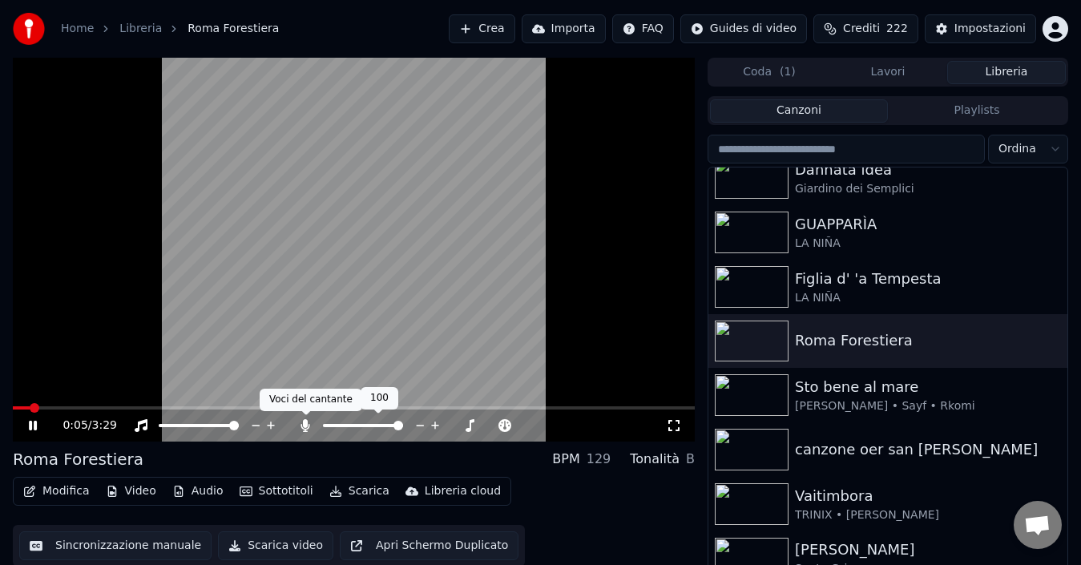
click at [304, 422] on icon at bounding box center [305, 425] width 9 height 13
click at [304, 422] on icon at bounding box center [305, 425] width 16 height 13
click at [34, 424] on icon at bounding box center [44, 425] width 37 height 13
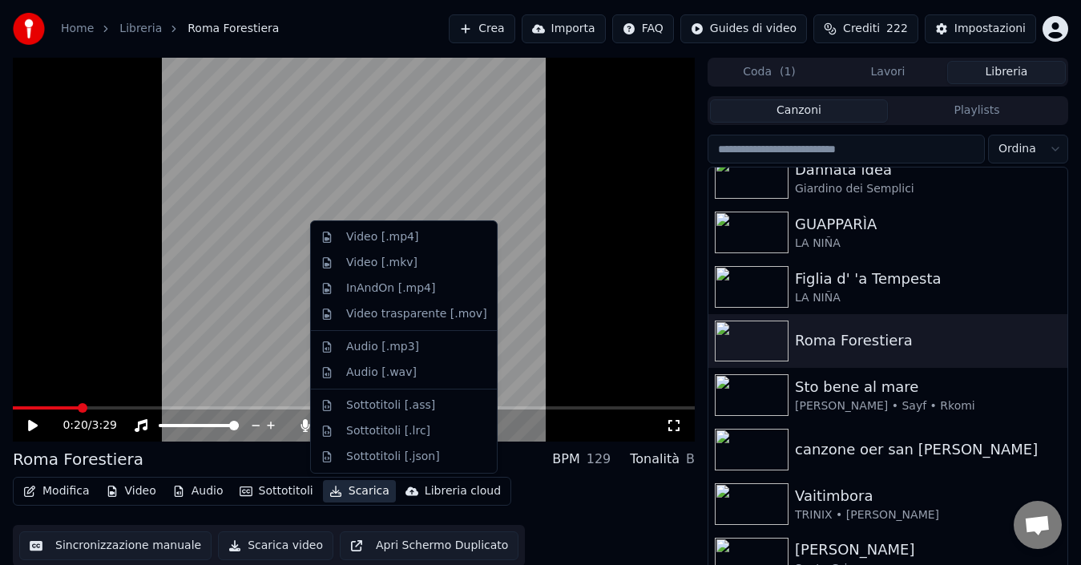
click at [361, 489] on button "Scarica" at bounding box center [359, 491] width 73 height 22
click at [409, 341] on div "Audio [.mp3]" at bounding box center [382, 347] width 73 height 16
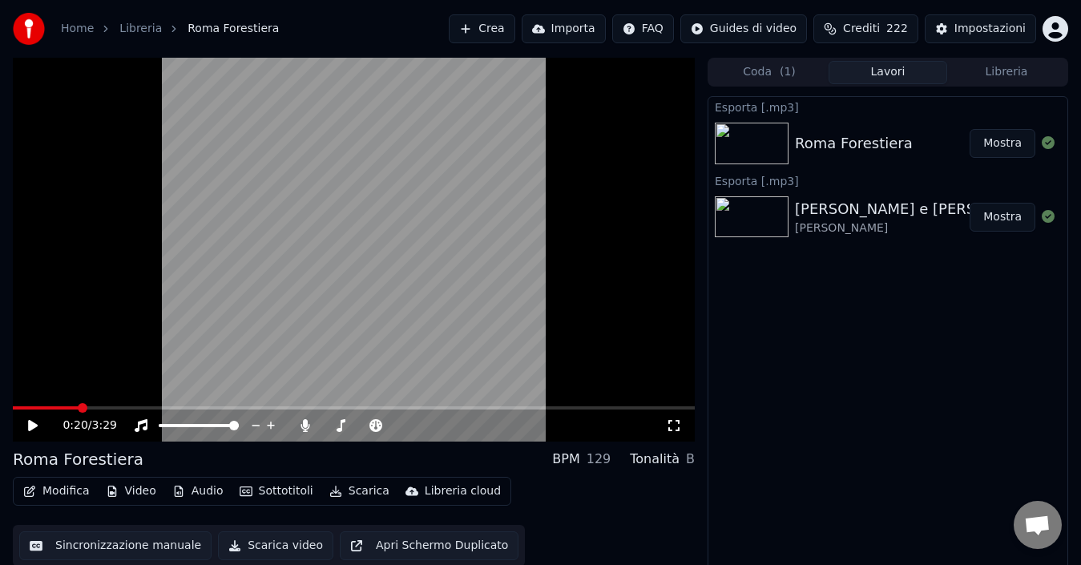
click at [1006, 140] on button "Mostra" at bounding box center [1002, 143] width 66 height 29
